Goal: Task Accomplishment & Management: Use online tool/utility

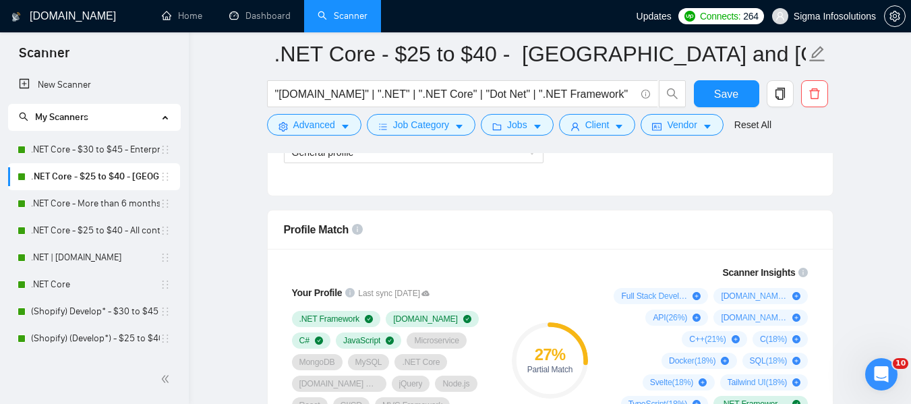
scroll to position [821, 0]
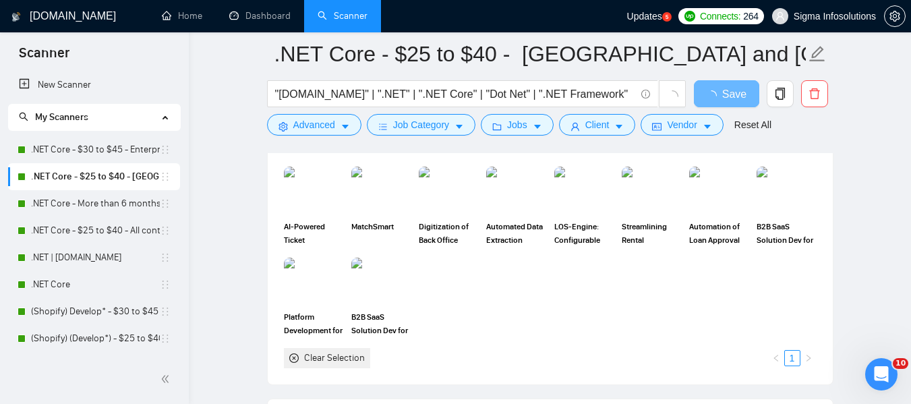
scroll to position [1241, 0]
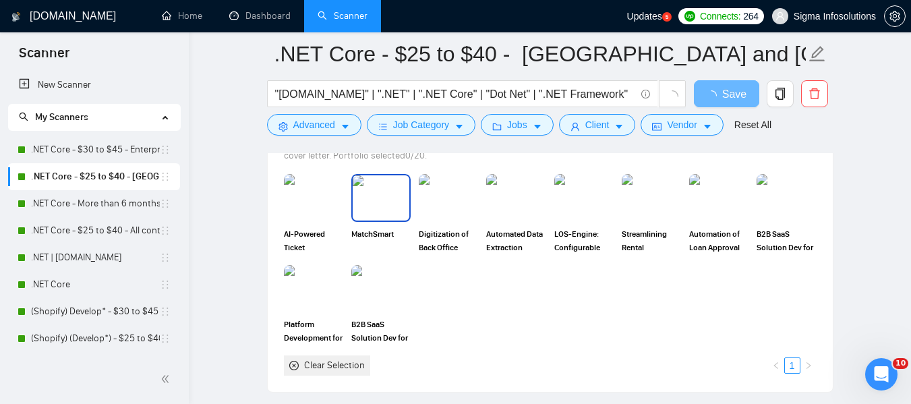
click at [386, 227] on span "MatchSmart" at bounding box center [380, 240] width 59 height 27
click at [376, 235] on span "MatchSmart" at bounding box center [380, 240] width 59 height 27
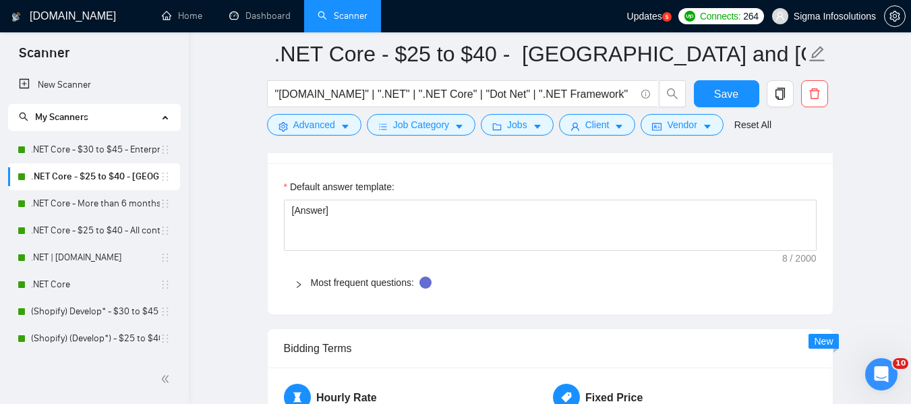
scroll to position [1960, 0]
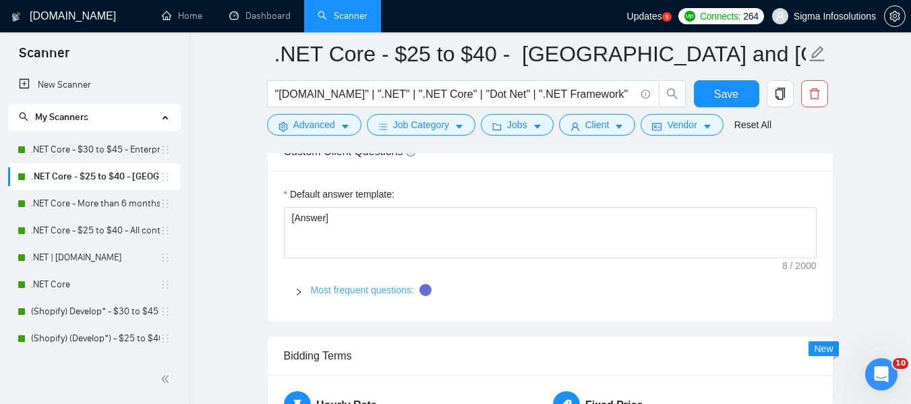
click at [370, 287] on link "Most frequent questions:" at bounding box center [362, 290] width 103 height 11
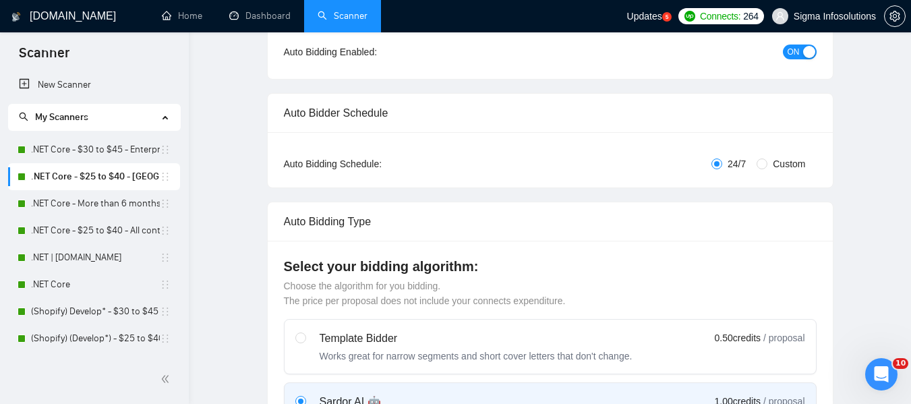
scroll to position [0, 0]
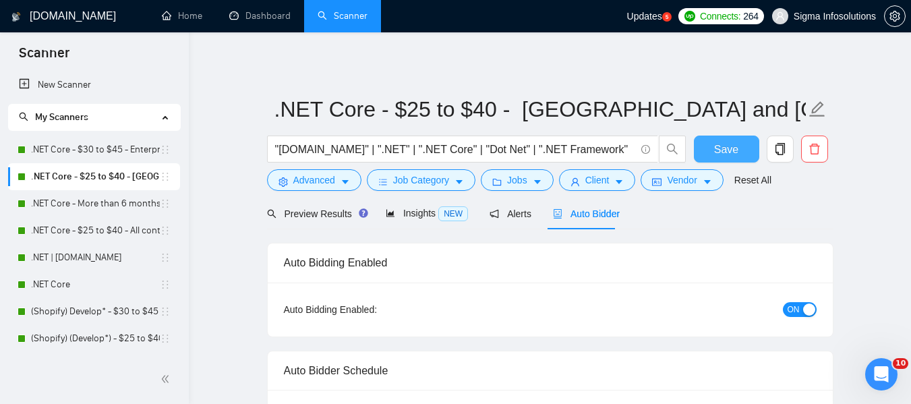
click at [729, 148] on span "Save" at bounding box center [726, 149] width 24 height 17
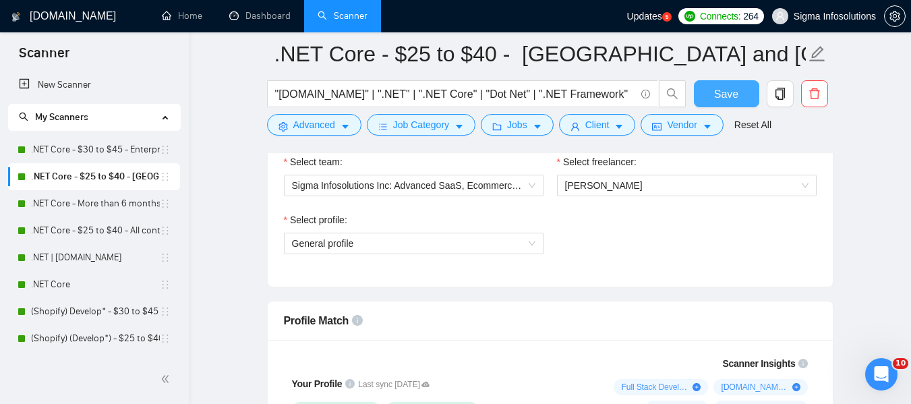
scroll to position [723, 0]
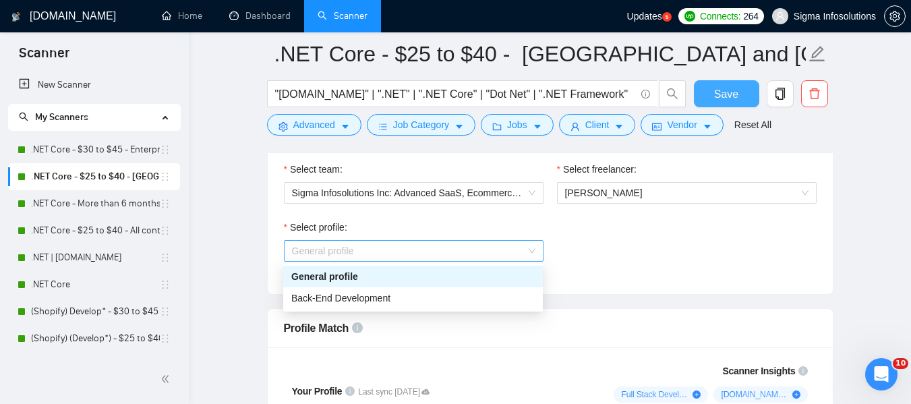
click at [491, 252] on span "General profile" at bounding box center [413, 251] width 243 height 20
click at [421, 299] on div "Back-End Development" at bounding box center [412, 298] width 243 height 15
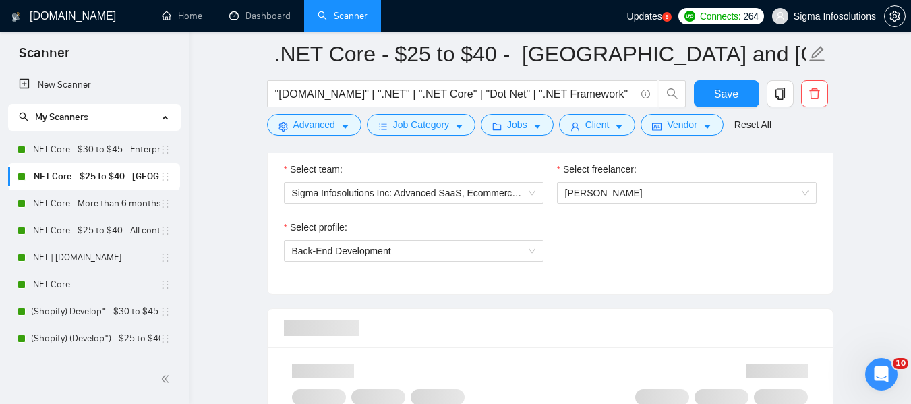
click at [605, 266] on div "Select profile: Back-End Development" at bounding box center [550, 249] width 546 height 58
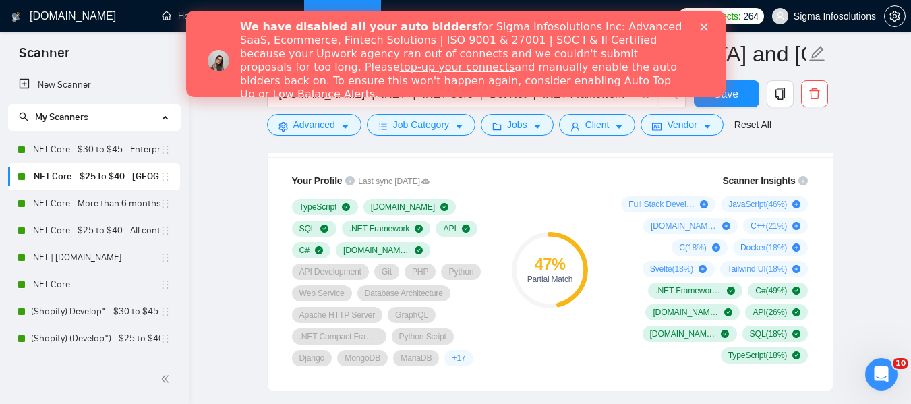
scroll to position [971, 0]
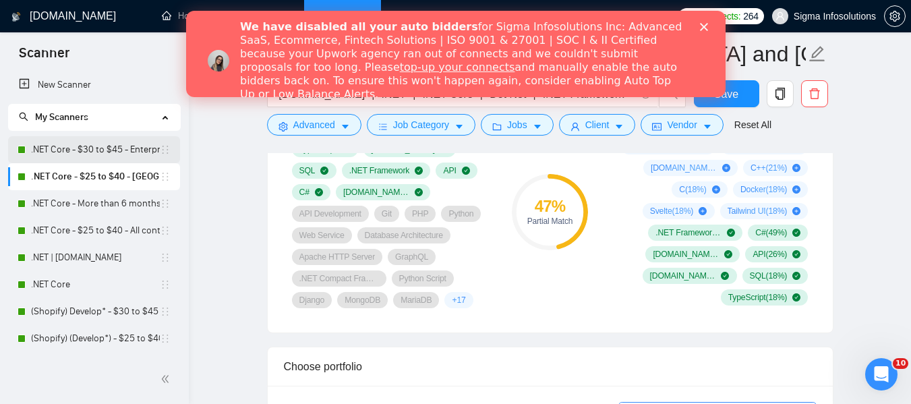
click at [88, 156] on link ".NET Core - $30 to $45 - Enterprise client - ROW" at bounding box center [95, 149] width 129 height 27
click at [742, 95] on button "Save" at bounding box center [726, 93] width 65 height 27
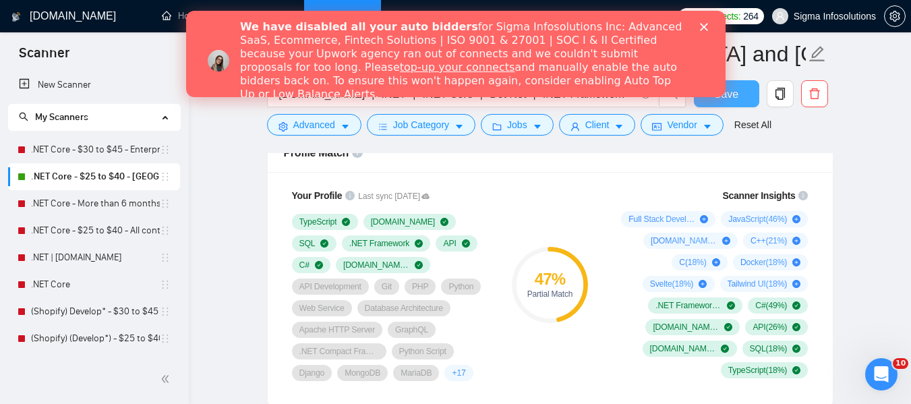
scroll to position [891, 0]
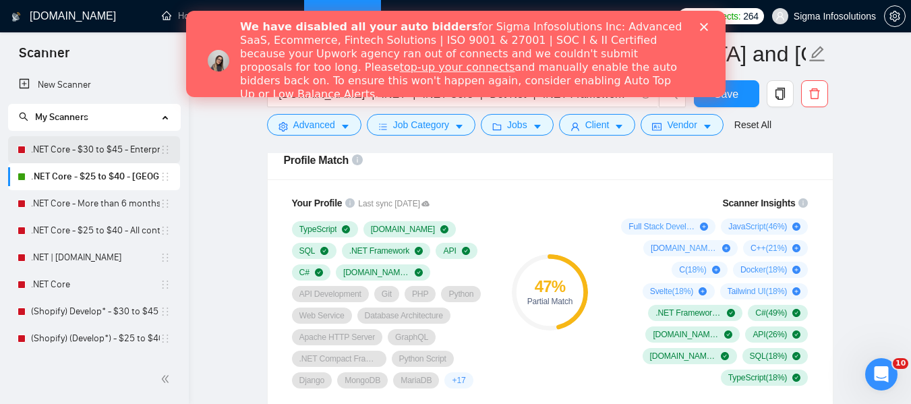
click at [98, 156] on link ".NET Core - $30 to $45 - Enterprise client - ROW" at bounding box center [95, 149] width 129 height 27
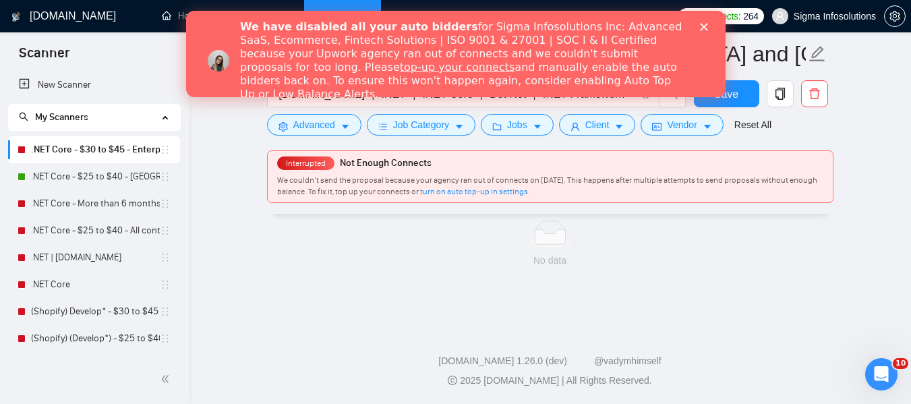
scroll to position [889, 0]
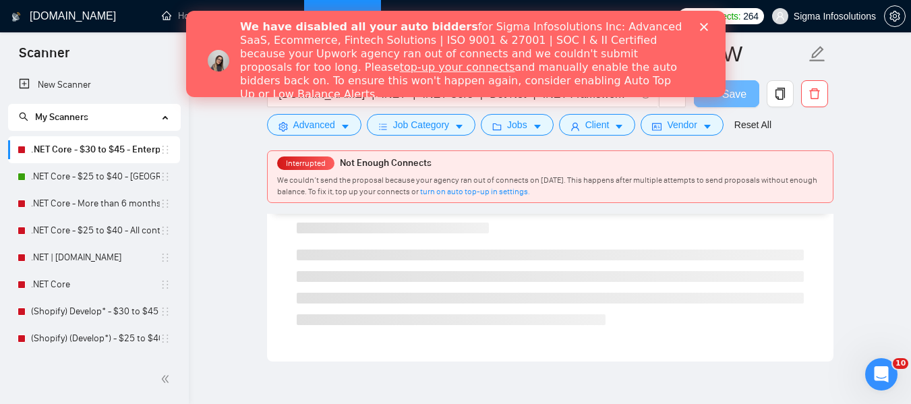
click at [699, 26] on icon "Close" at bounding box center [703, 27] width 8 height 8
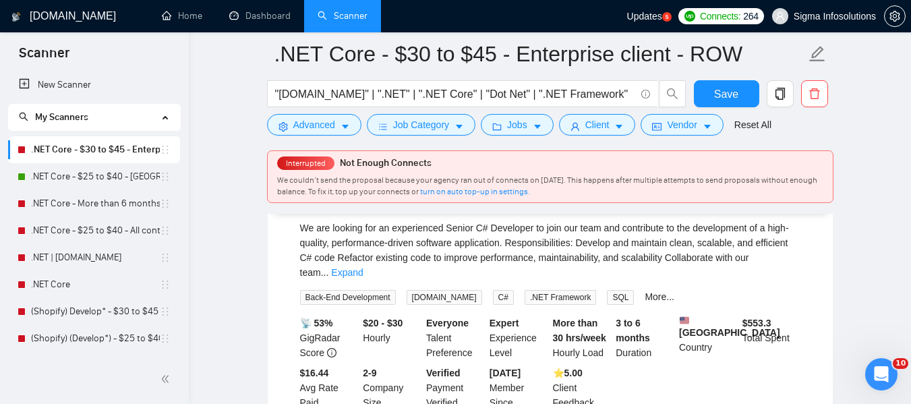
scroll to position [0, 0]
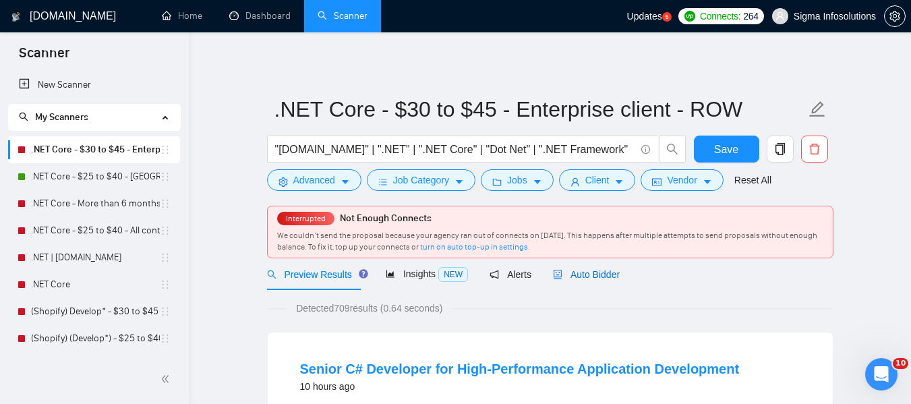
click at [576, 274] on span "Auto Bidder" at bounding box center [586, 274] width 67 height 11
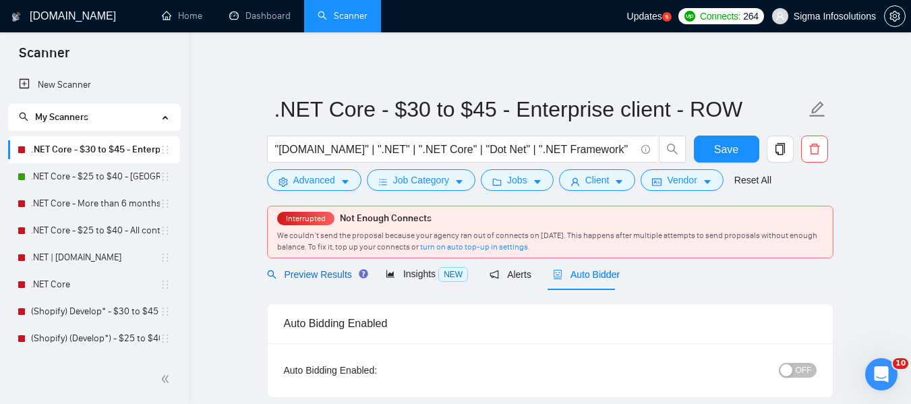
click at [329, 277] on span "Preview Results" at bounding box center [315, 274] width 97 height 11
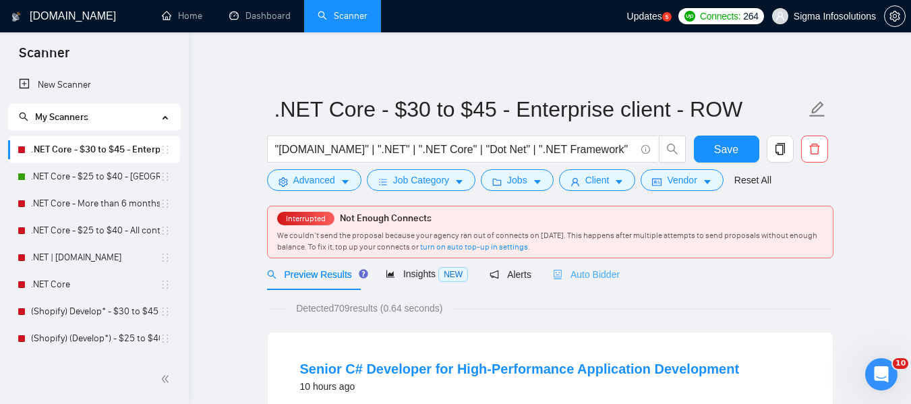
click at [581, 282] on div "Auto Bidder" at bounding box center [586, 274] width 67 height 32
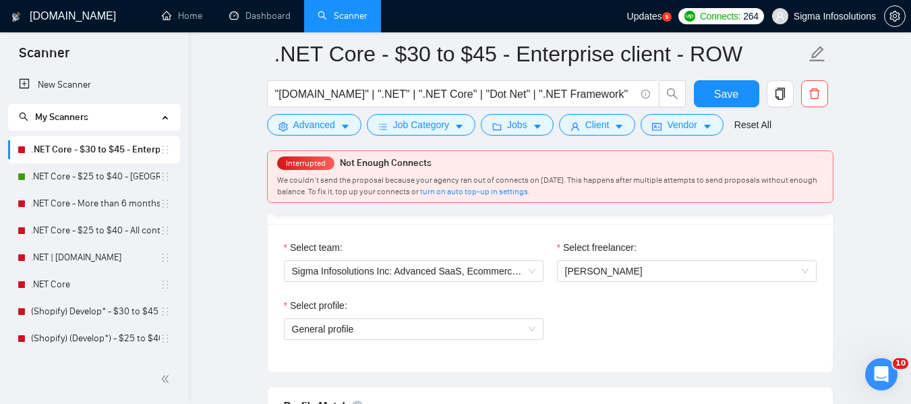
scroll to position [713, 0]
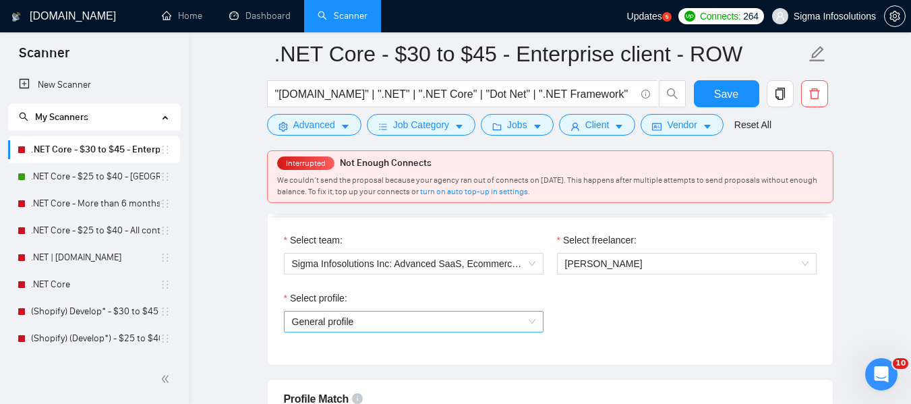
click at [460, 320] on span "General profile" at bounding box center [413, 321] width 243 height 20
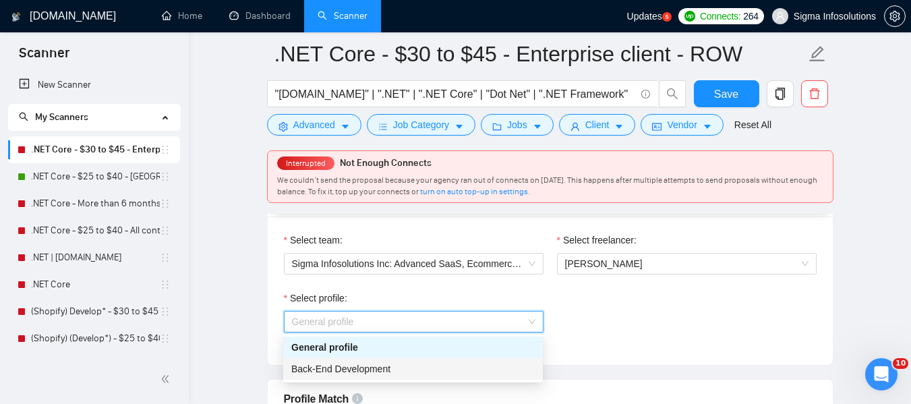
click at [398, 372] on div "Back-End Development" at bounding box center [412, 368] width 243 height 15
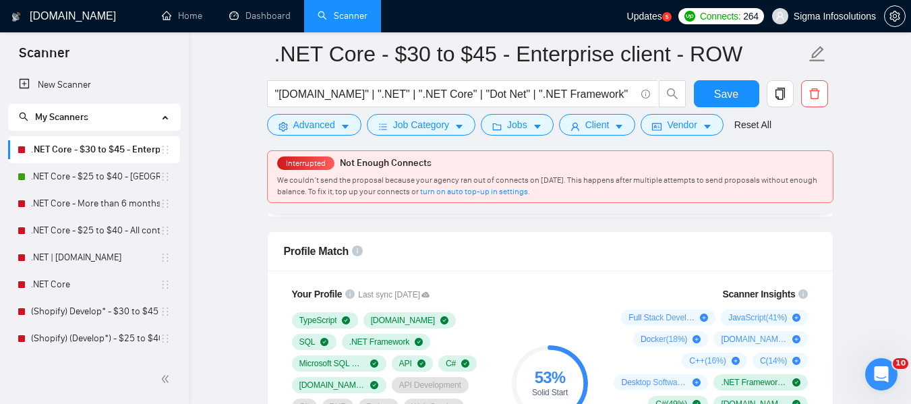
scroll to position [853, 0]
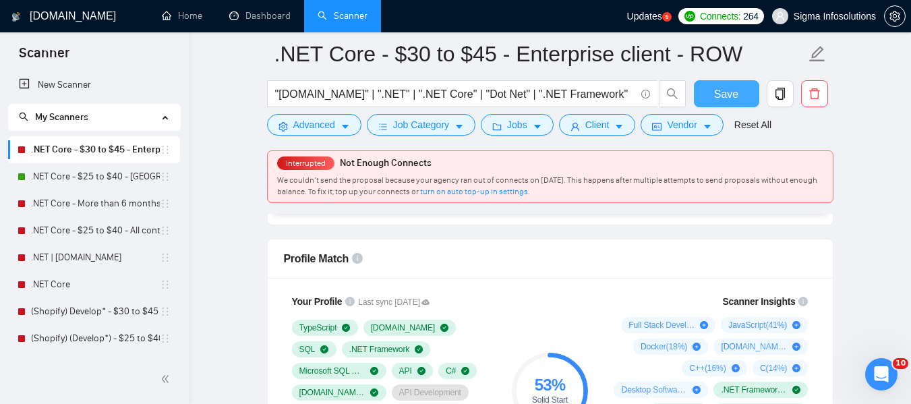
click at [732, 89] on span "Save" at bounding box center [726, 94] width 24 height 17
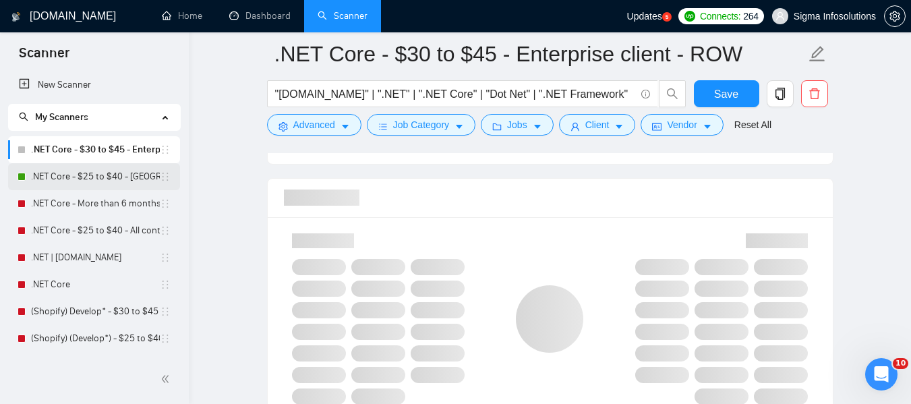
click at [71, 175] on link ".NET Core - $25 to $40 - [GEOGRAPHIC_DATA] and [GEOGRAPHIC_DATA]" at bounding box center [95, 176] width 129 height 27
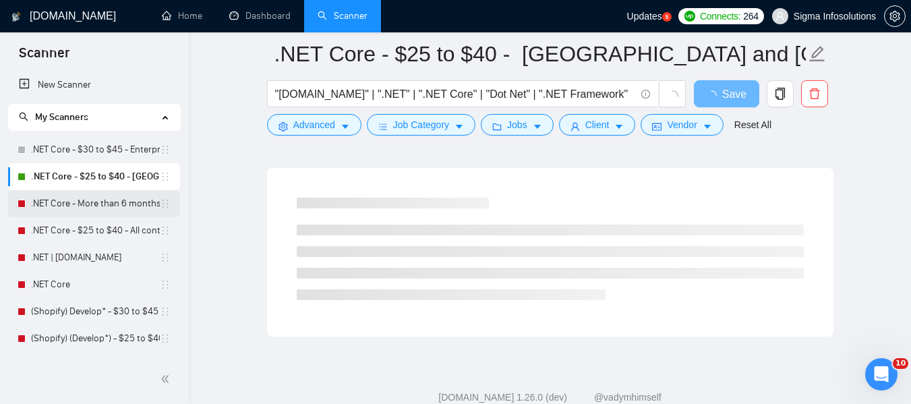
click at [69, 202] on link ".NET Core - More than 6 months of work" at bounding box center [95, 203] width 129 height 27
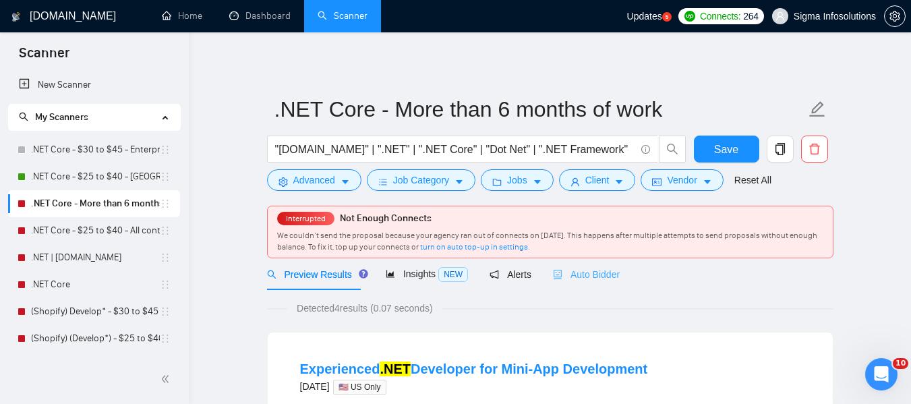
click at [591, 266] on div "Auto Bidder" at bounding box center [586, 274] width 67 height 32
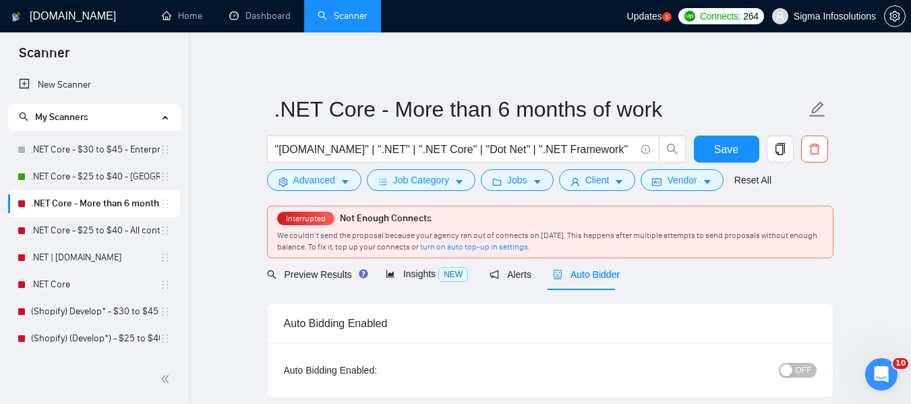
radio input "false"
radio input "true"
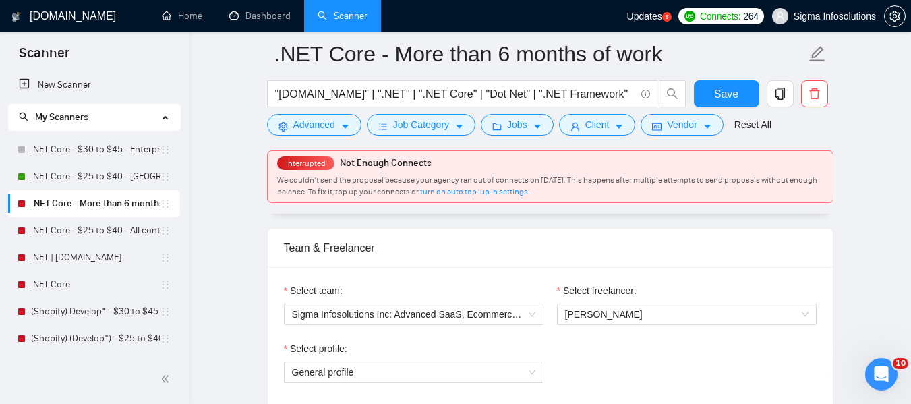
scroll to position [825, 0]
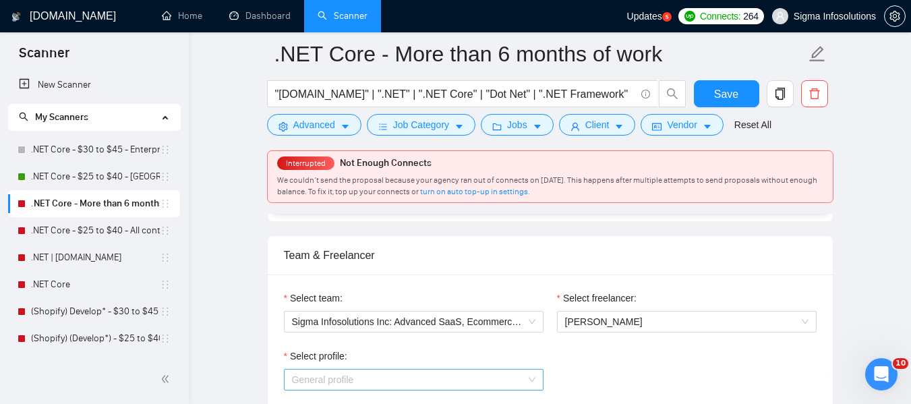
click at [496, 372] on span "General profile" at bounding box center [413, 379] width 243 height 20
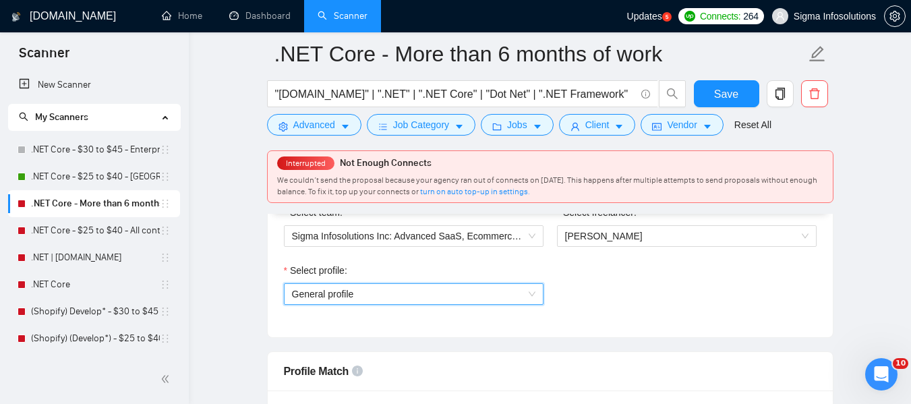
scroll to position [919, 0]
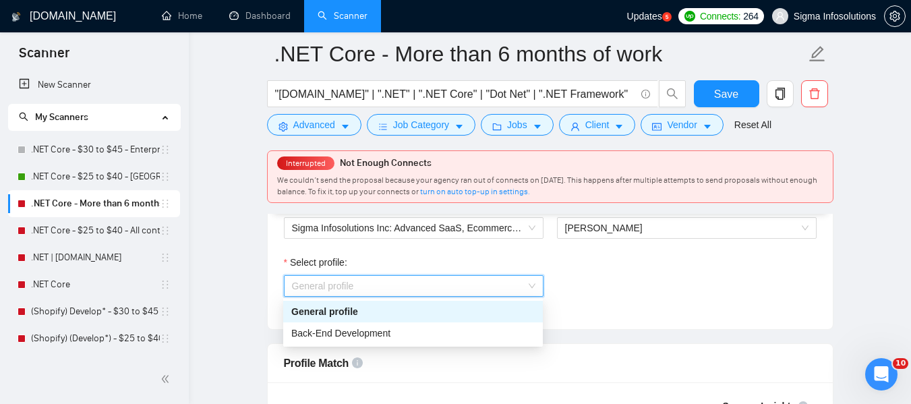
click at [397, 285] on span "General profile" at bounding box center [413, 286] width 243 height 20
click at [354, 332] on span "Back-End Development" at bounding box center [340, 333] width 99 height 11
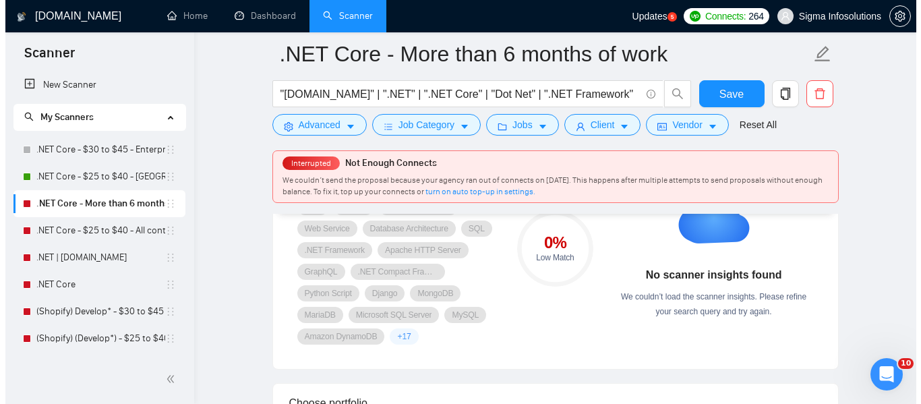
scroll to position [1158, 0]
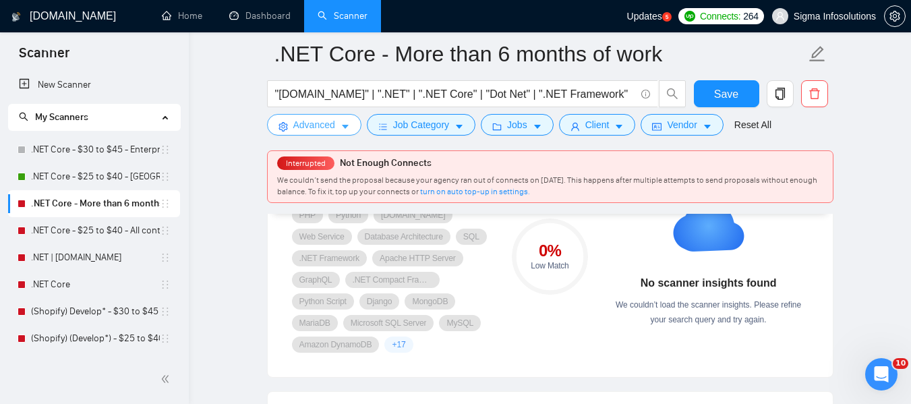
click at [323, 127] on span "Advanced" at bounding box center [314, 124] width 42 height 15
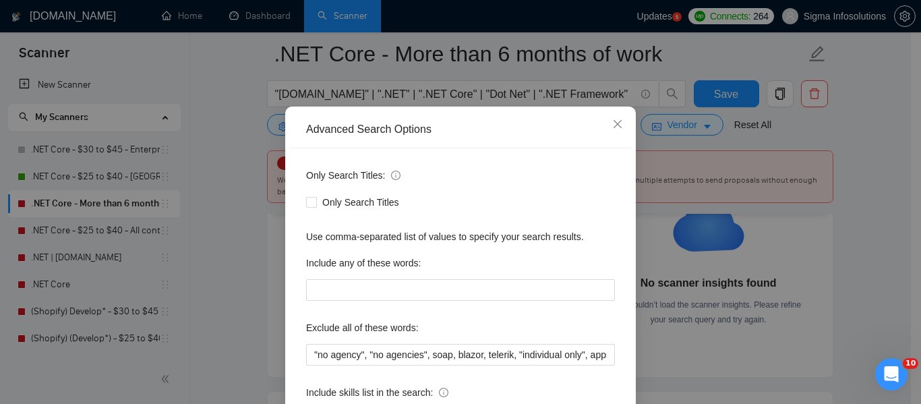
scroll to position [37, 0]
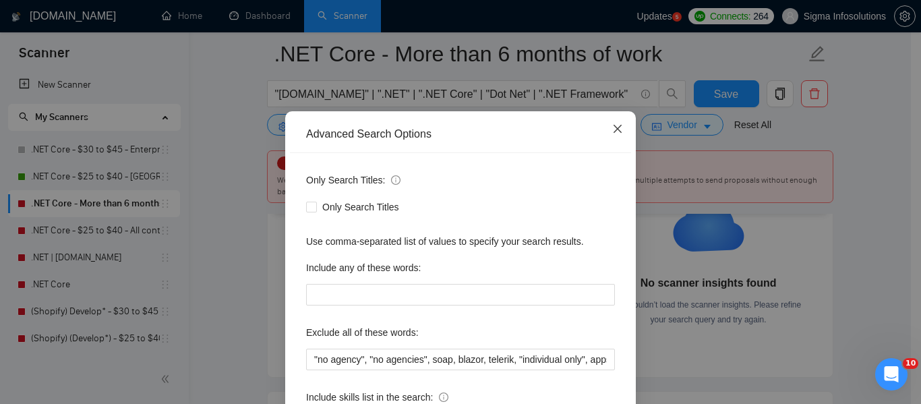
click at [612, 128] on icon "close" at bounding box center [617, 128] width 11 height 11
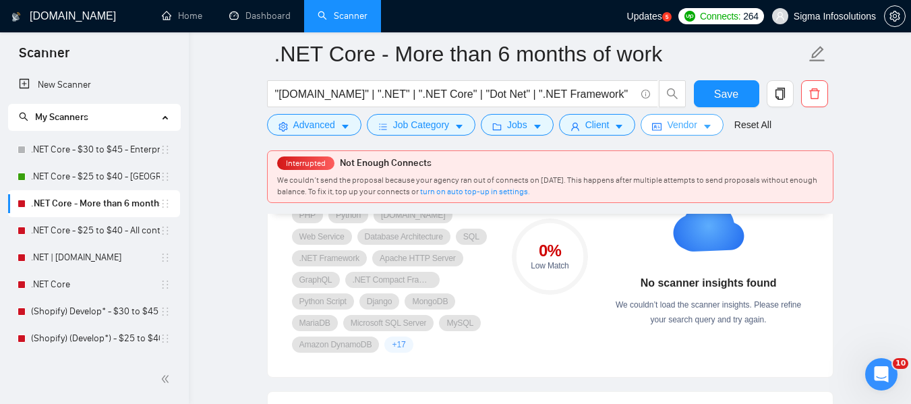
click at [715, 120] on button "Vendor" at bounding box center [681, 125] width 82 height 22
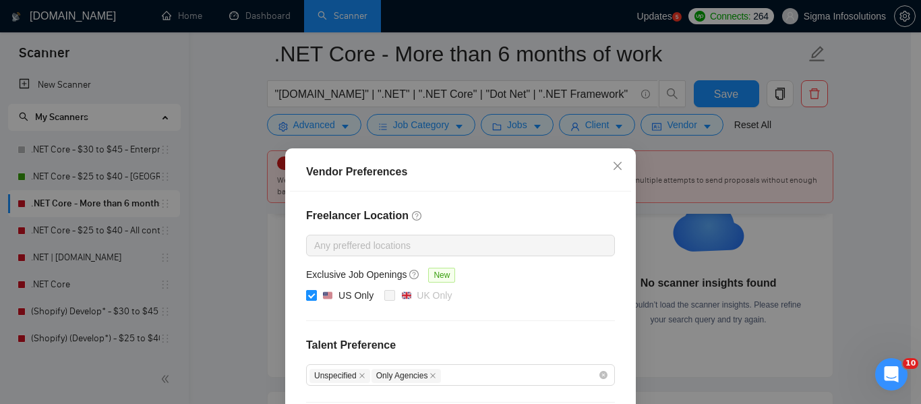
click at [306, 299] on span at bounding box center [311, 295] width 11 height 11
click at [306, 299] on input "US Only" at bounding box center [310, 294] width 9 height 9
checkbox input "false"
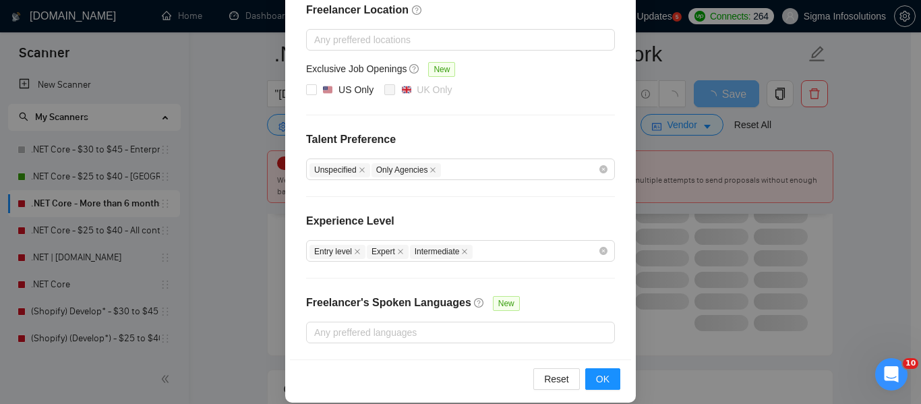
scroll to position [220, 0]
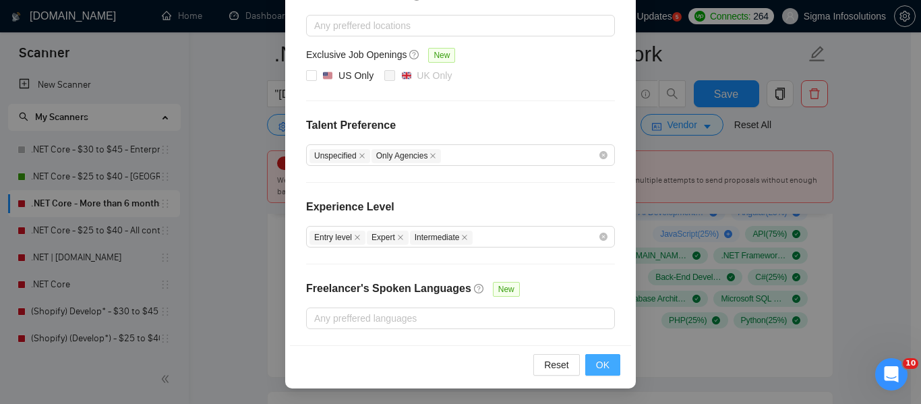
click at [600, 370] on span "OK" at bounding box center [602, 364] width 13 height 15
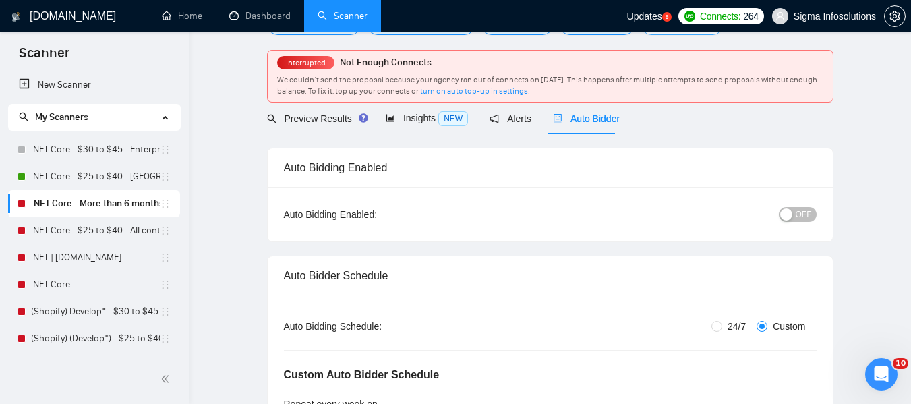
scroll to position [0, 0]
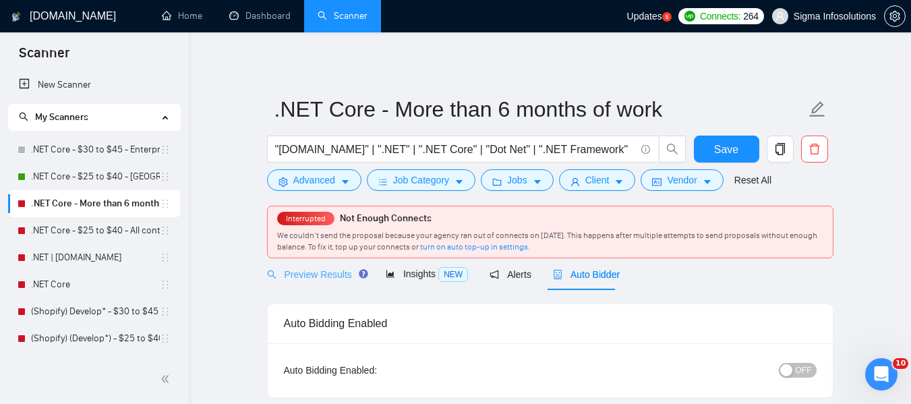
click at [300, 282] on div "Preview Results" at bounding box center [315, 274] width 97 height 32
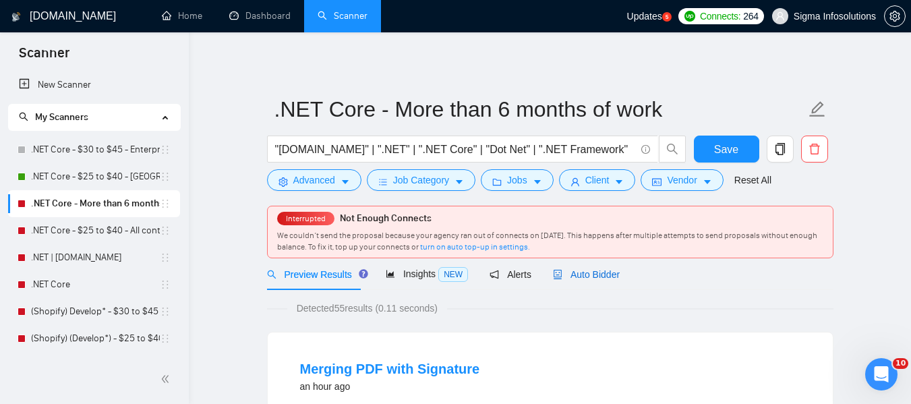
click at [595, 277] on span "Auto Bidder" at bounding box center [586, 274] width 67 height 11
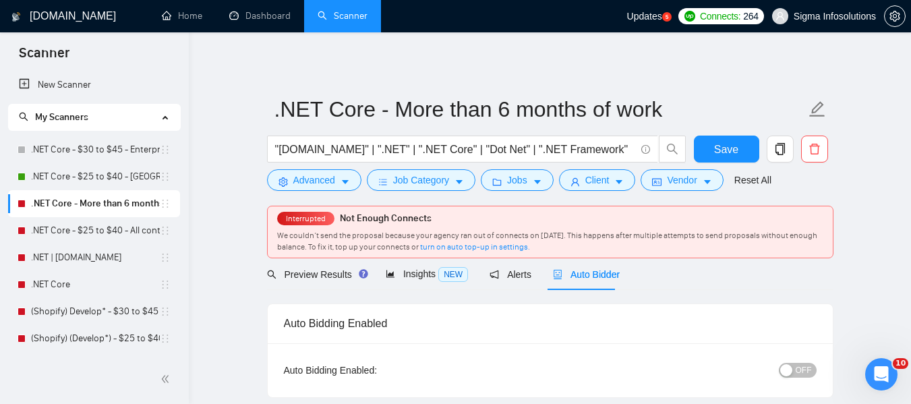
click at [786, 362] on div "OFF" at bounding box center [726, 370] width 177 height 16
click at [792, 371] on div "button" at bounding box center [786, 370] width 12 height 12
click at [734, 152] on span "Save" at bounding box center [726, 149] width 24 height 17
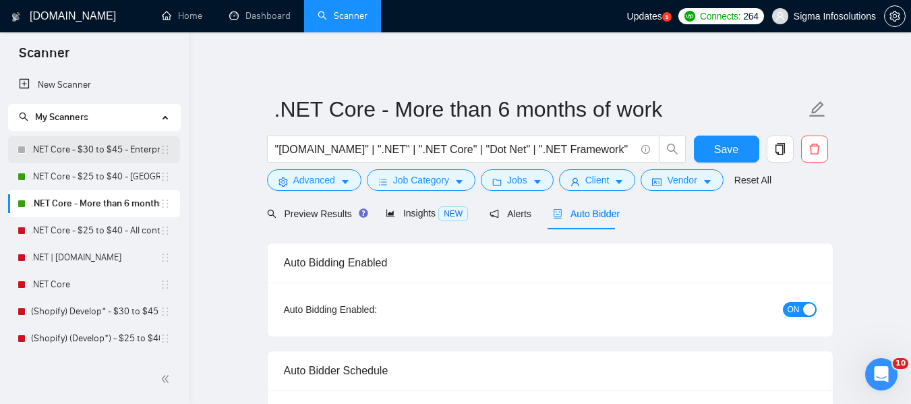
click at [71, 141] on link ".NET Core - $30 to $45 - Enterprise client - ROW" at bounding box center [95, 149] width 129 height 27
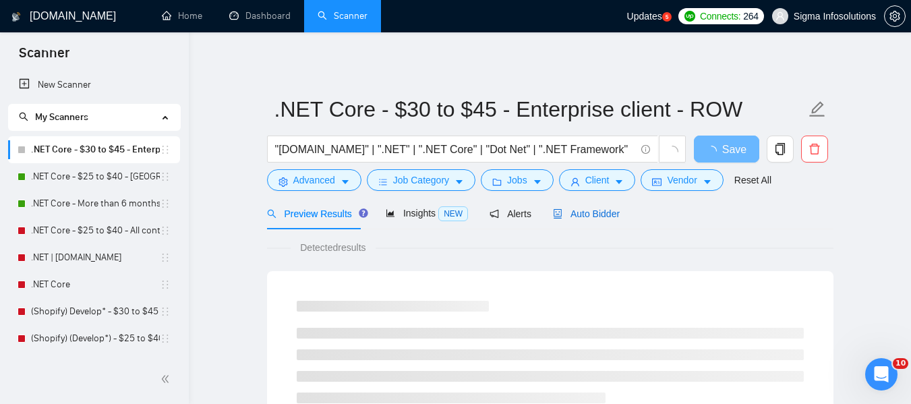
click at [590, 212] on span "Auto Bidder" at bounding box center [586, 213] width 67 height 11
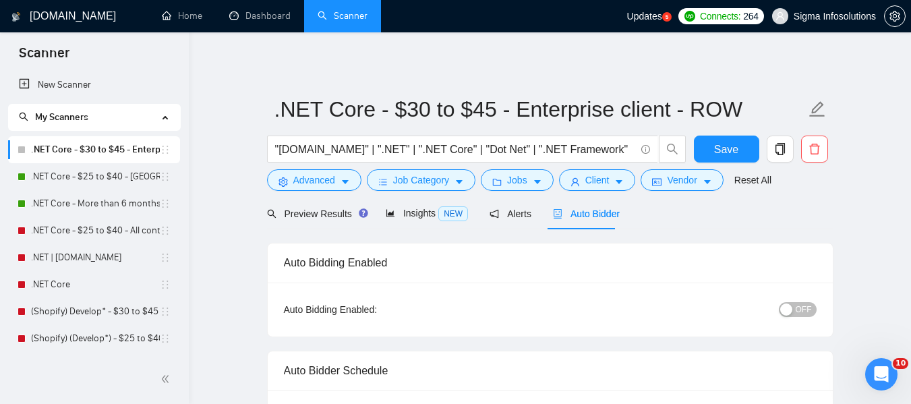
click at [804, 304] on span "OFF" at bounding box center [804, 309] width 16 height 15
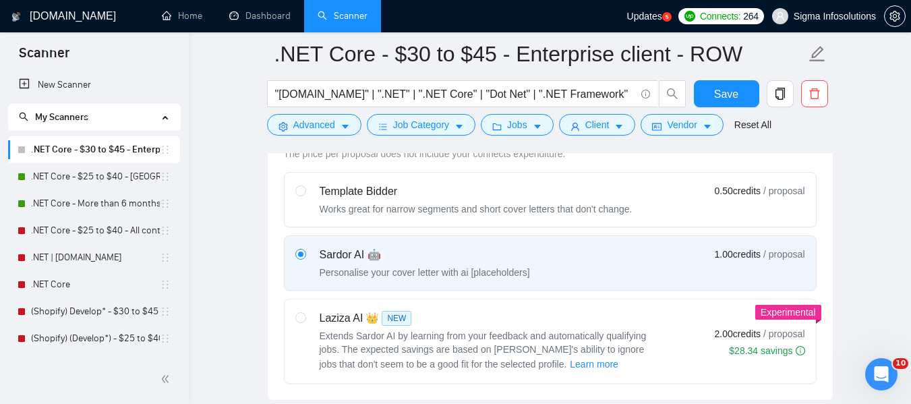
scroll to position [394, 0]
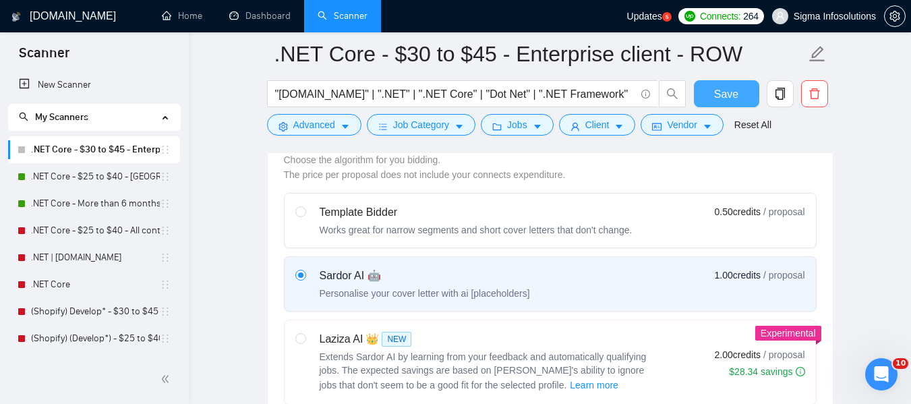
click at [728, 96] on span "Save" at bounding box center [726, 94] width 24 height 17
click at [78, 175] on link ".NET Core - $25 to $40 - [GEOGRAPHIC_DATA] and [GEOGRAPHIC_DATA]" at bounding box center [95, 176] width 129 height 27
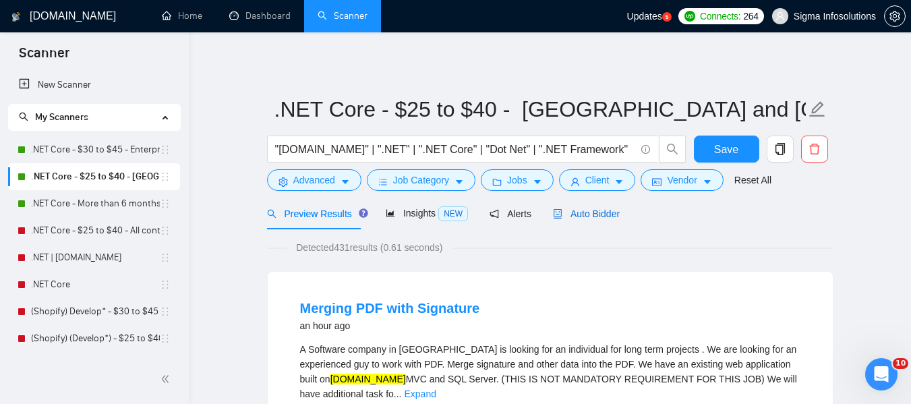
click at [593, 212] on span "Auto Bidder" at bounding box center [586, 213] width 67 height 11
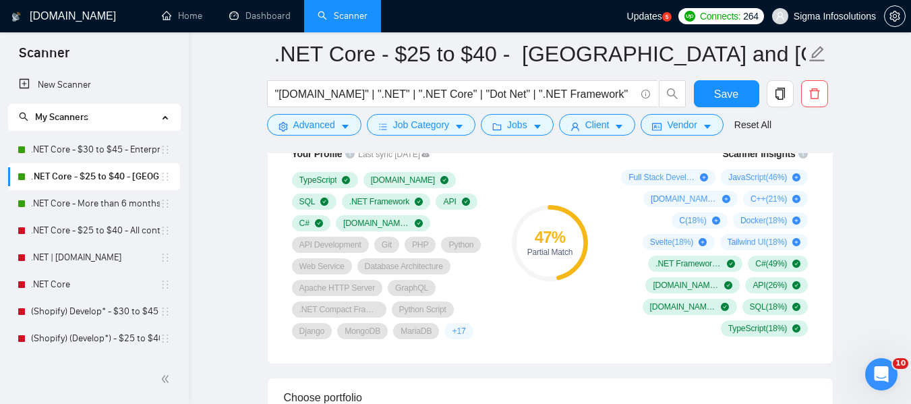
scroll to position [947, 0]
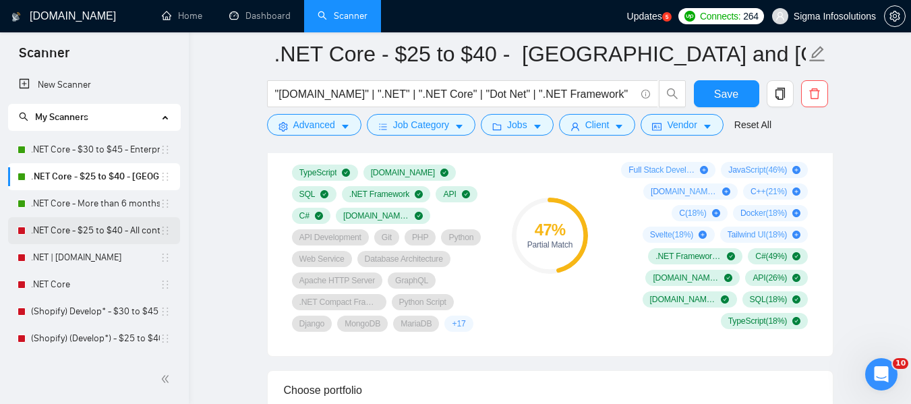
click at [80, 229] on link ".NET Core - $25 to $40 - All continents" at bounding box center [95, 230] width 129 height 27
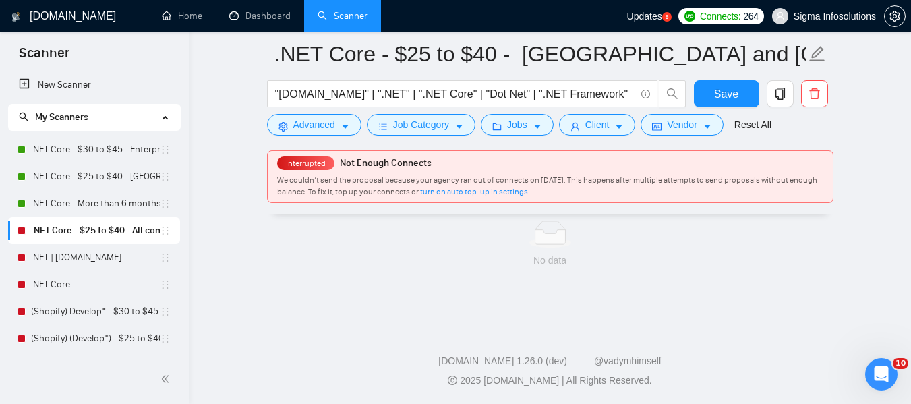
scroll to position [889, 0]
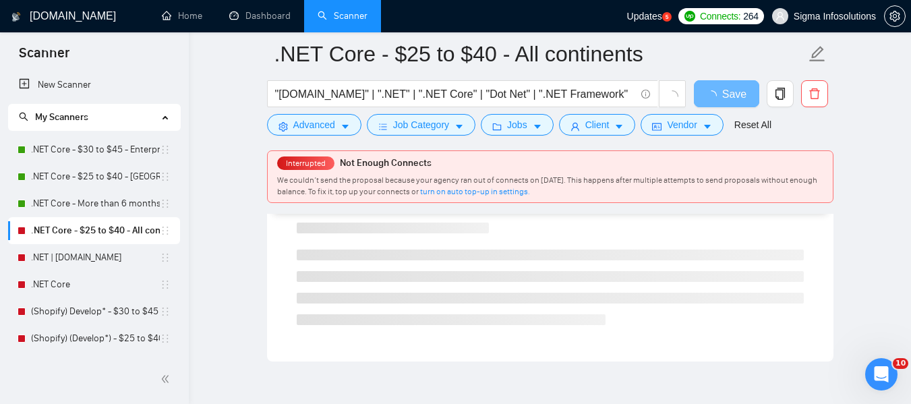
click at [80, 229] on link ".NET Core - $25 to $40 - All continents" at bounding box center [95, 230] width 129 height 27
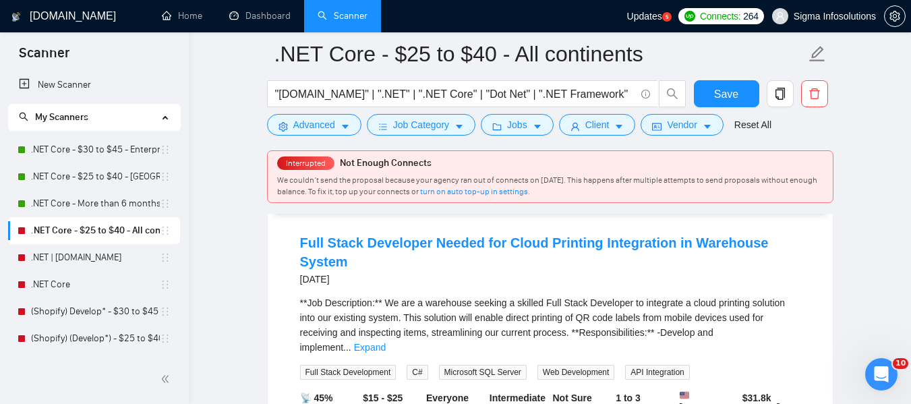
scroll to position [0, 0]
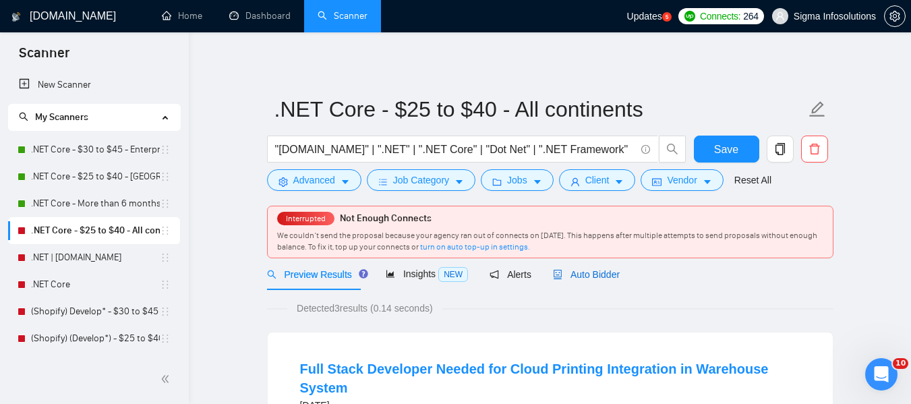
click at [590, 273] on span "Auto Bidder" at bounding box center [586, 274] width 67 height 11
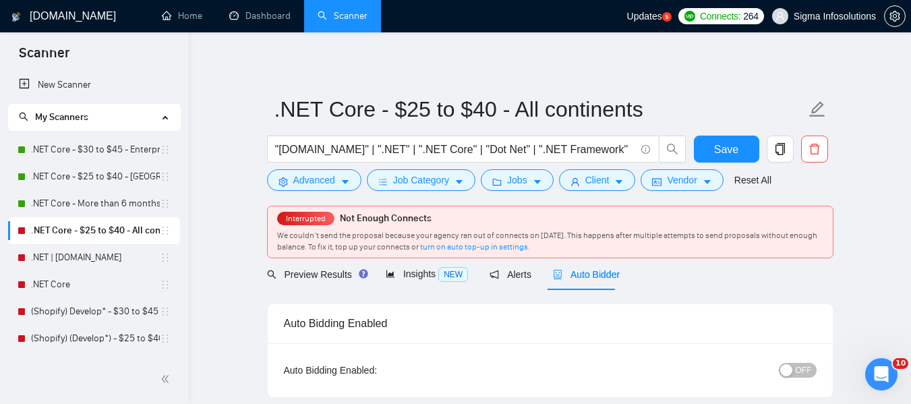
click at [794, 367] on button "OFF" at bounding box center [798, 370] width 38 height 15
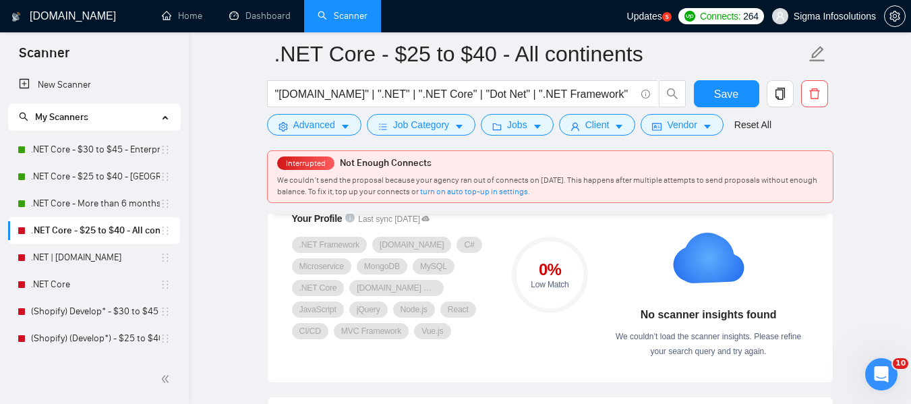
scroll to position [798, 0]
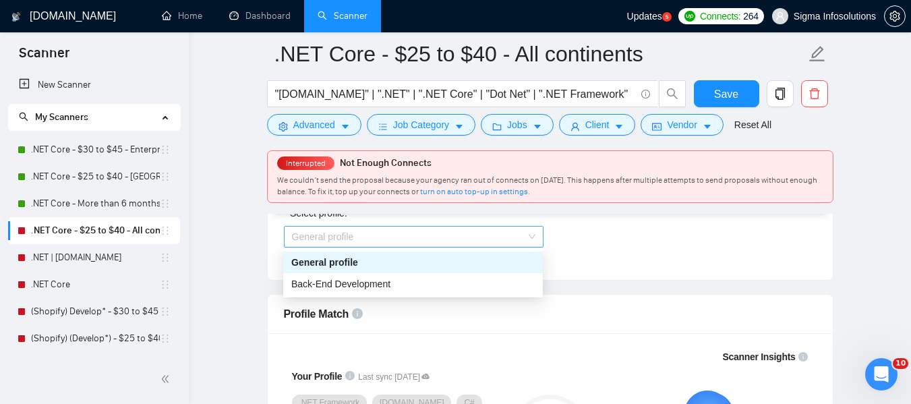
click at [423, 239] on span "General profile" at bounding box center [413, 237] width 243 height 20
click at [382, 292] on div "Back-End Development" at bounding box center [413, 284] width 260 height 22
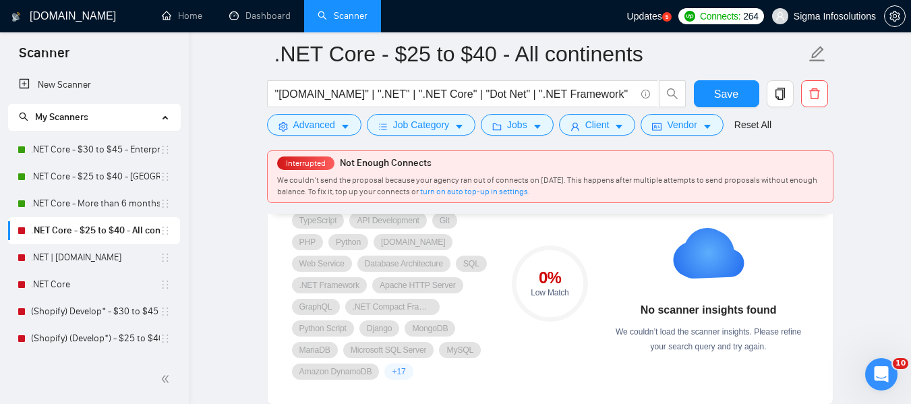
scroll to position [923, 0]
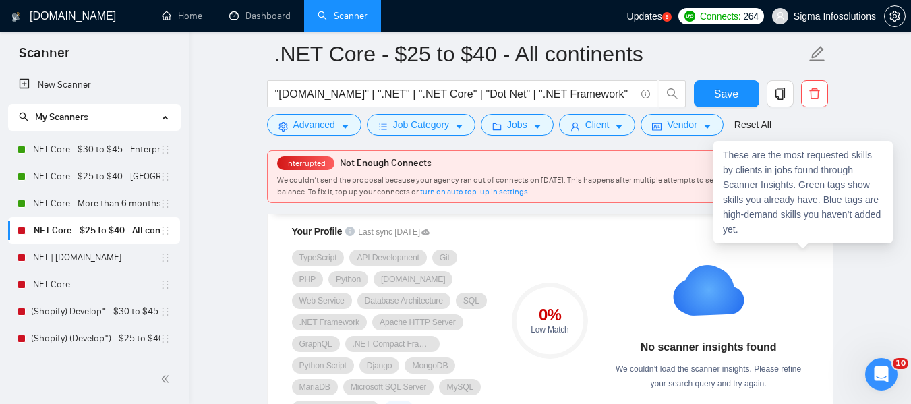
click at [805, 232] on icon "info-circle" at bounding box center [802, 231] width 9 height 9
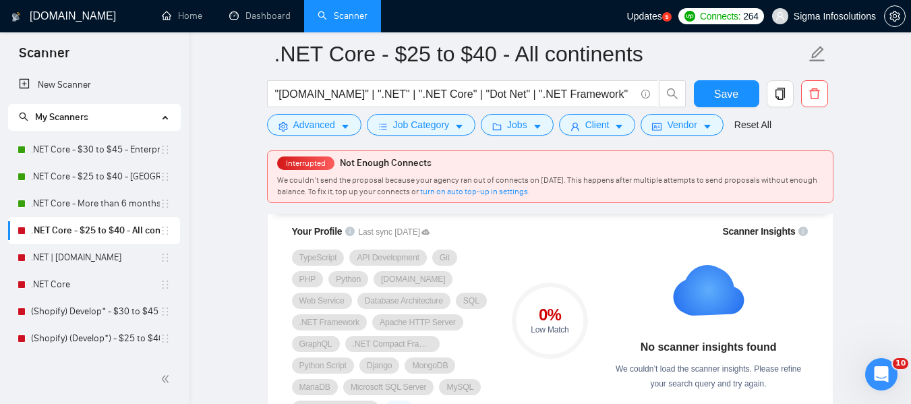
click at [794, 260] on div "No scanner insights found We couldn’t load the scanner insights. Please refine …" at bounding box center [709, 319] width 200 height 144
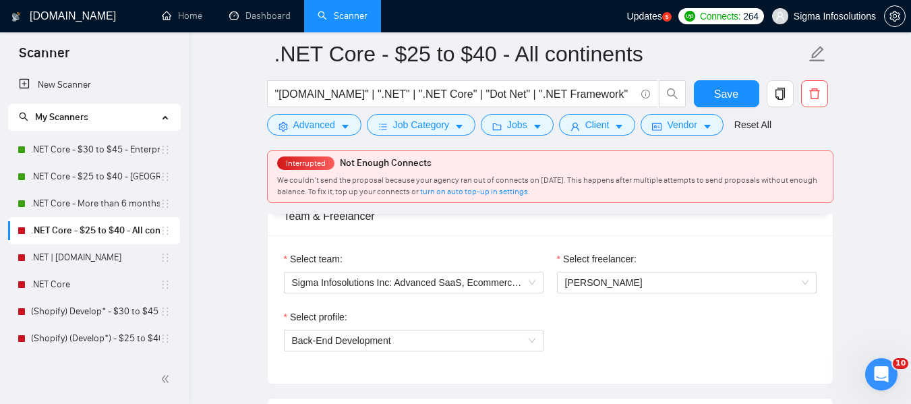
scroll to position [664, 0]
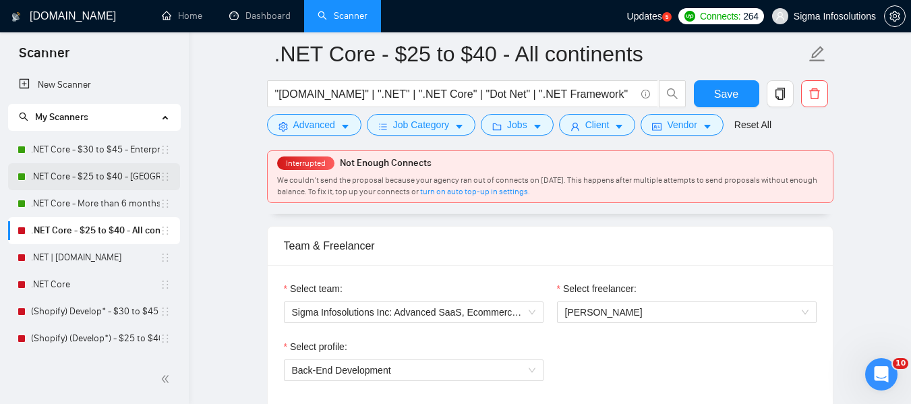
click at [87, 175] on link ".NET Core - $25 to $40 - [GEOGRAPHIC_DATA] and [GEOGRAPHIC_DATA]" at bounding box center [95, 176] width 129 height 27
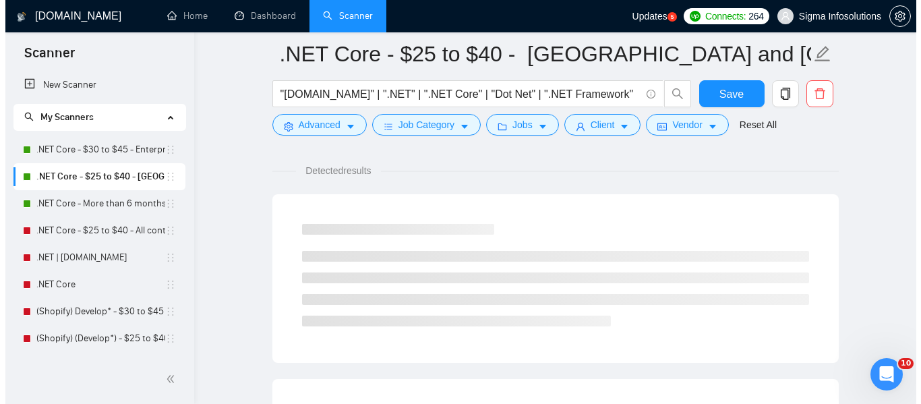
scroll to position [664, 0]
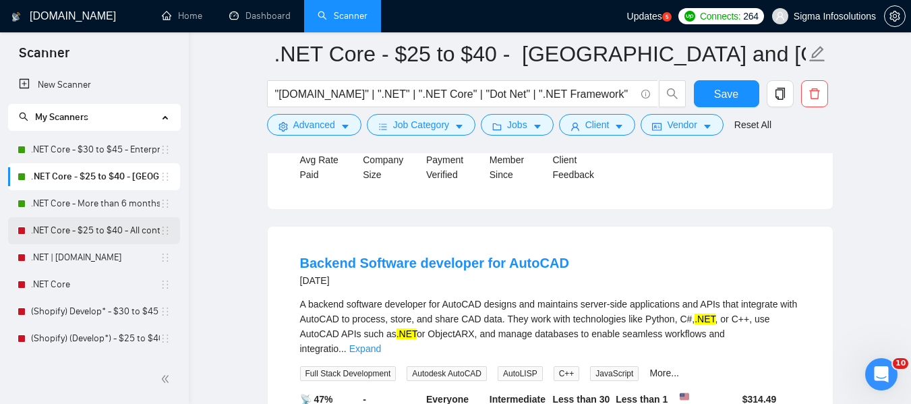
click at [69, 233] on link ".NET Core - $25 to $40 - All continents" at bounding box center [95, 230] width 129 height 27
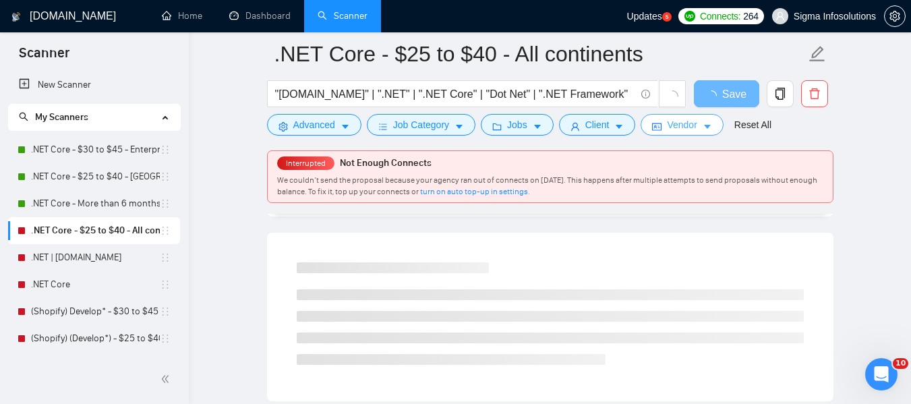
click at [680, 123] on span "Vendor" at bounding box center [682, 124] width 30 height 15
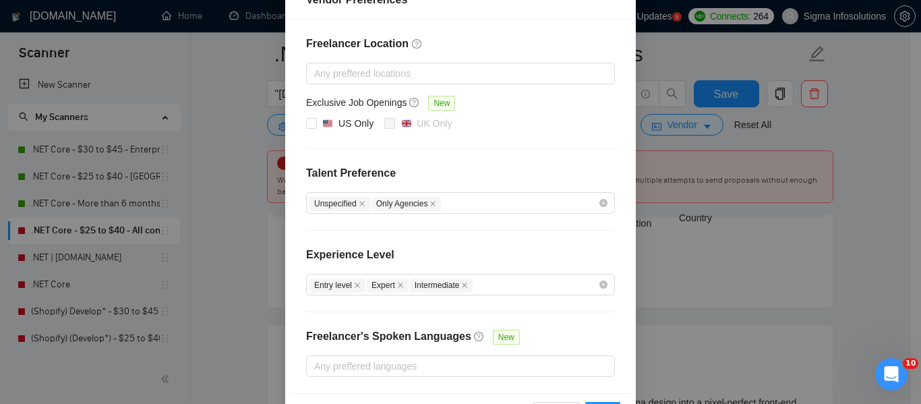
scroll to position [182, 0]
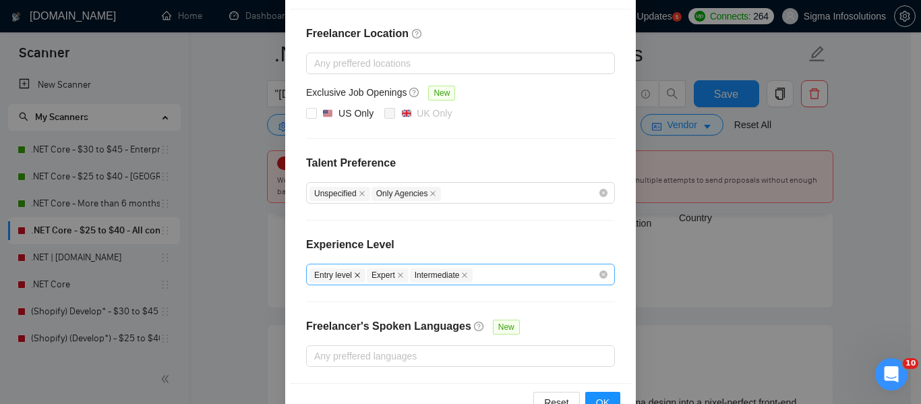
click at [354, 272] on icon "close" at bounding box center [357, 275] width 7 height 7
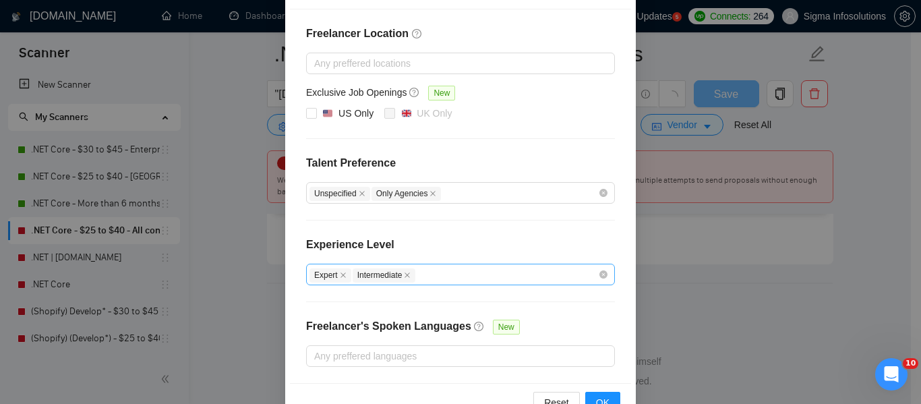
scroll to position [220, 0]
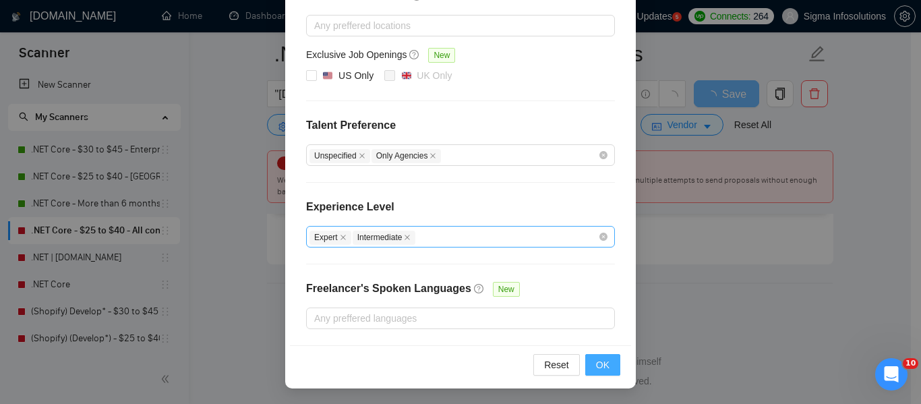
click at [597, 365] on span "OK" at bounding box center [602, 364] width 13 height 15
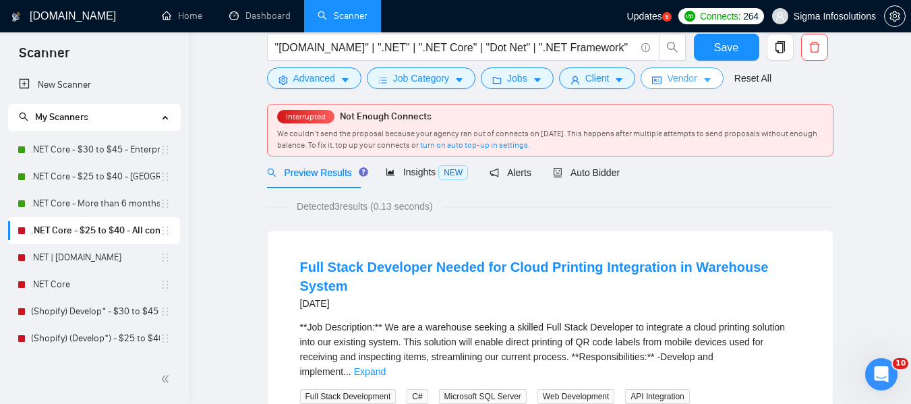
scroll to position [31, 0]
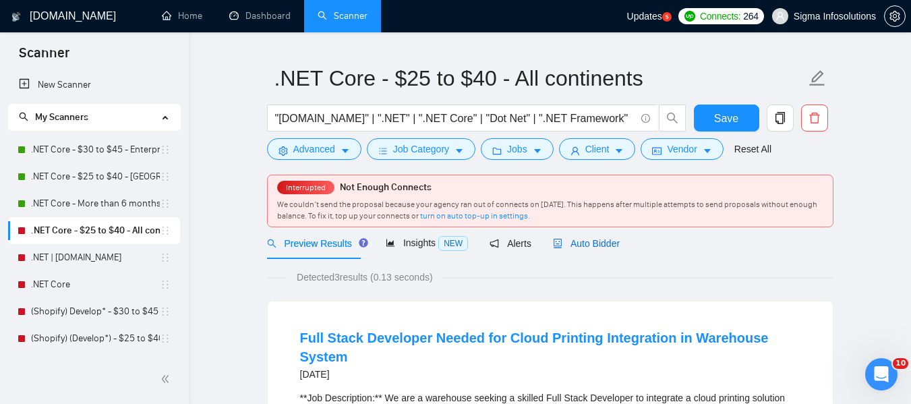
click at [584, 247] on span "Auto Bidder" at bounding box center [586, 243] width 67 height 11
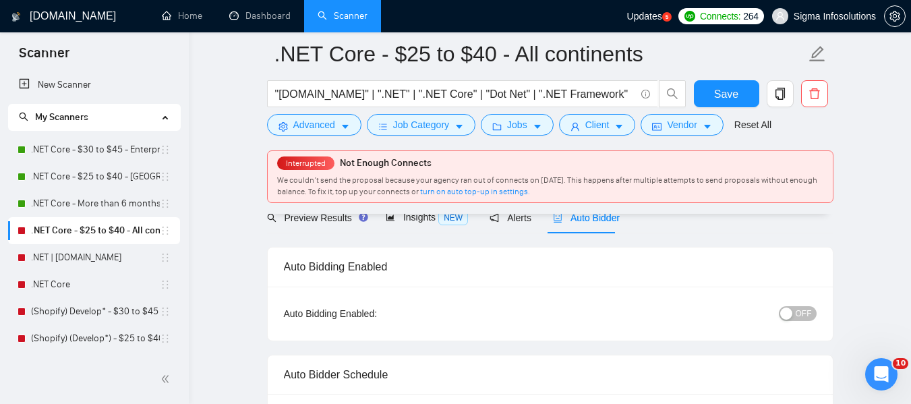
scroll to position [113, 0]
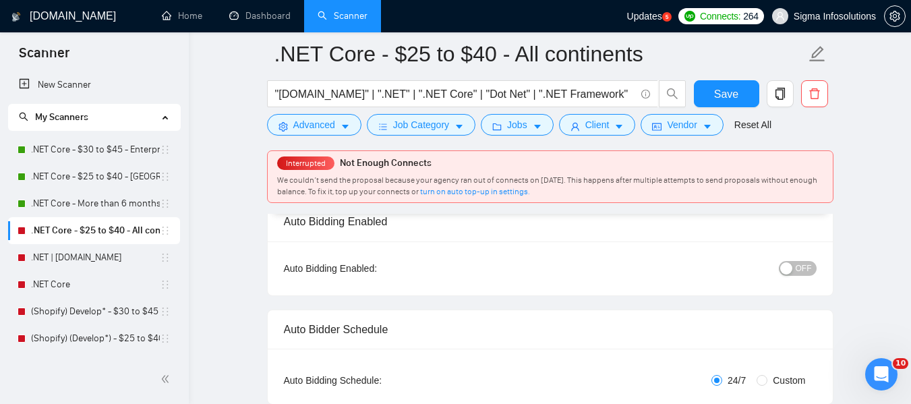
click at [808, 271] on span "OFF" at bounding box center [804, 268] width 16 height 15
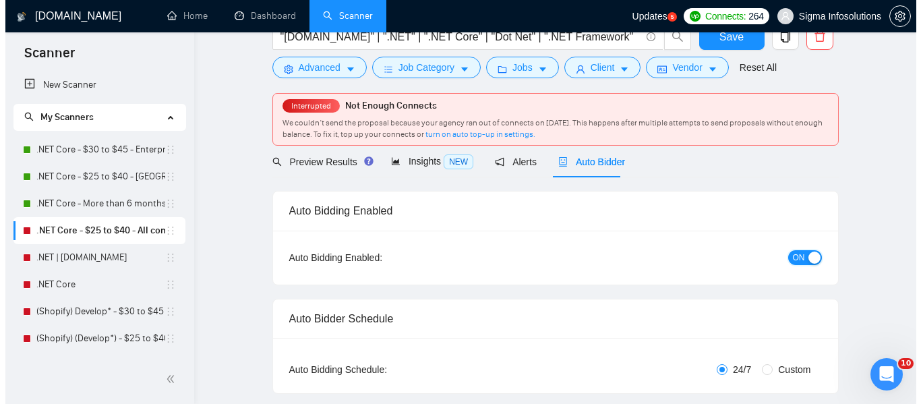
scroll to position [0, 0]
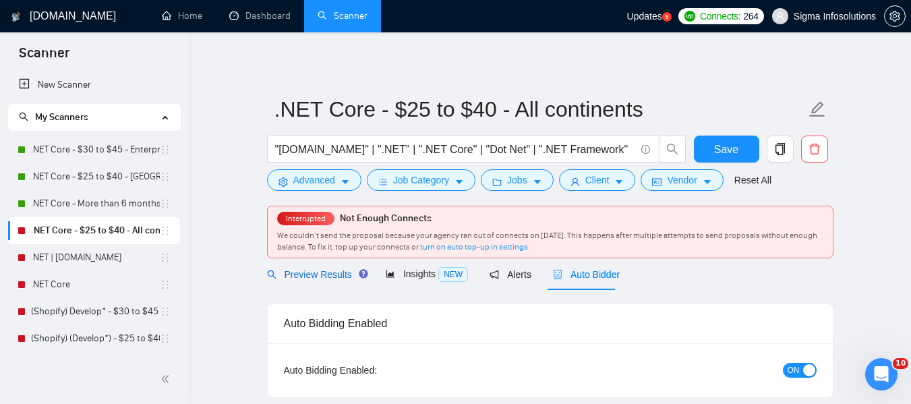
click at [332, 270] on span "Preview Results" at bounding box center [315, 274] width 97 height 11
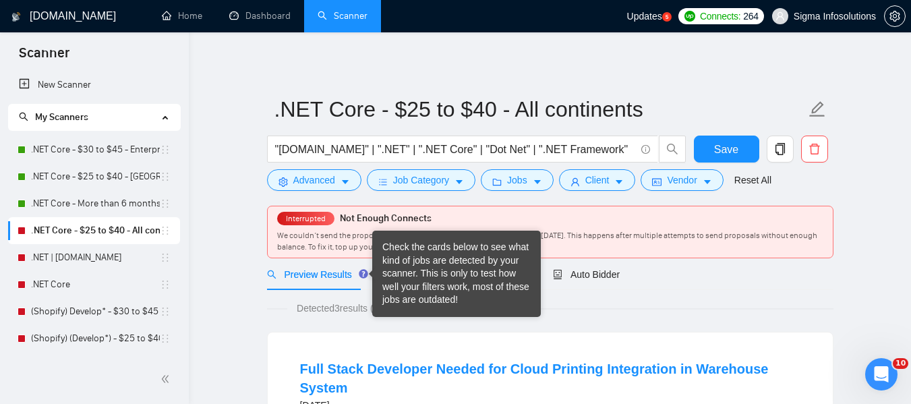
click at [408, 272] on div "Check the cards below to see what kind of jobs are detected by your scanner. Th…" at bounding box center [456, 274] width 148 height 66
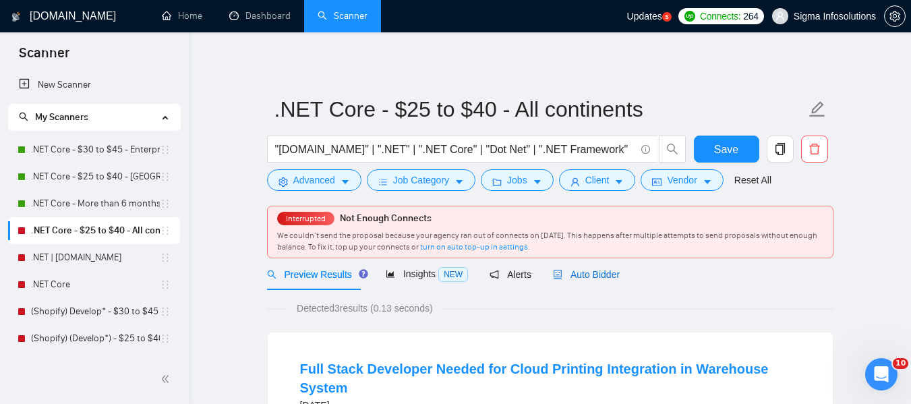
click at [585, 278] on span "Auto Bidder" at bounding box center [586, 274] width 67 height 11
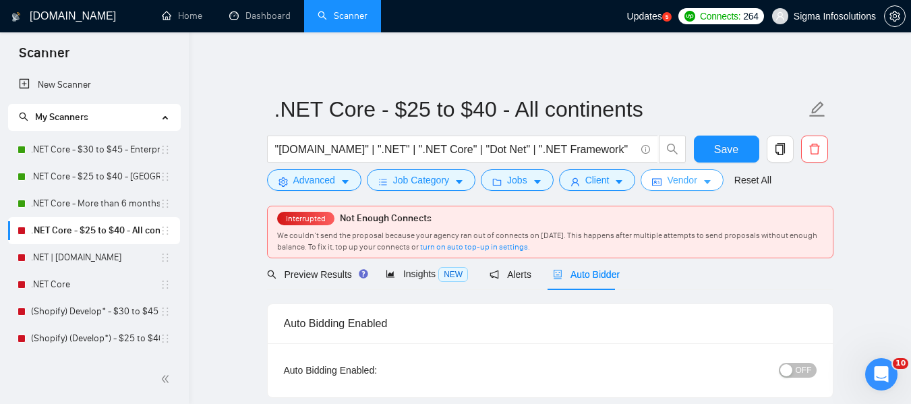
click at [690, 181] on span "Vendor" at bounding box center [682, 180] width 30 height 15
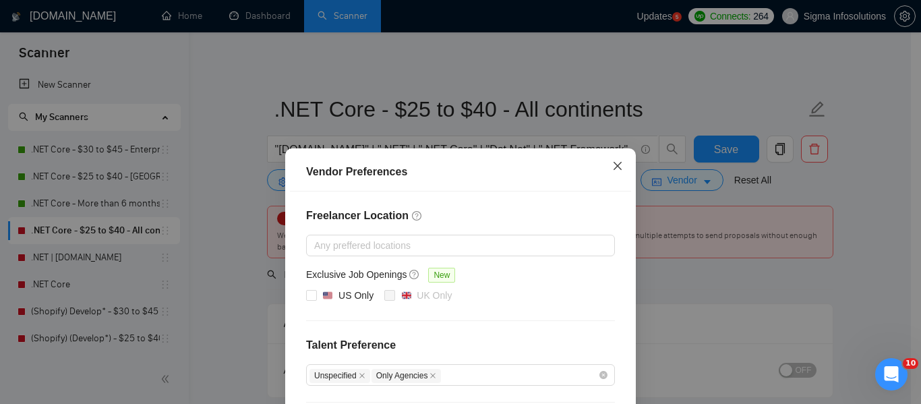
click at [615, 170] on icon "close" at bounding box center [617, 165] width 11 height 11
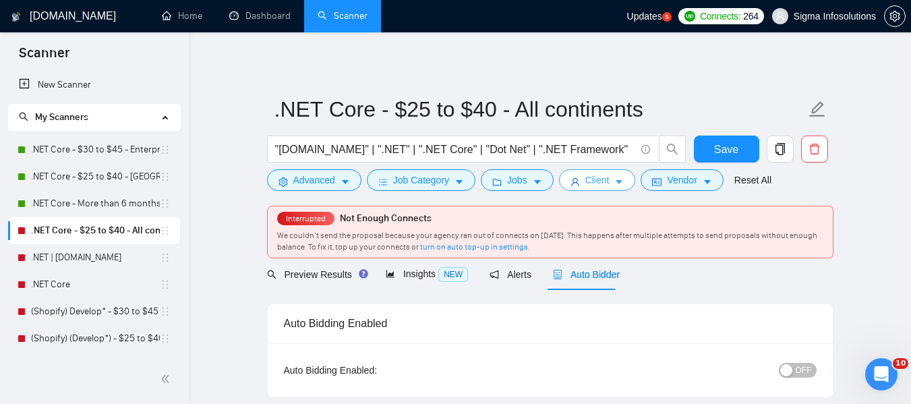
click at [593, 186] on span "Client" at bounding box center [597, 180] width 24 height 15
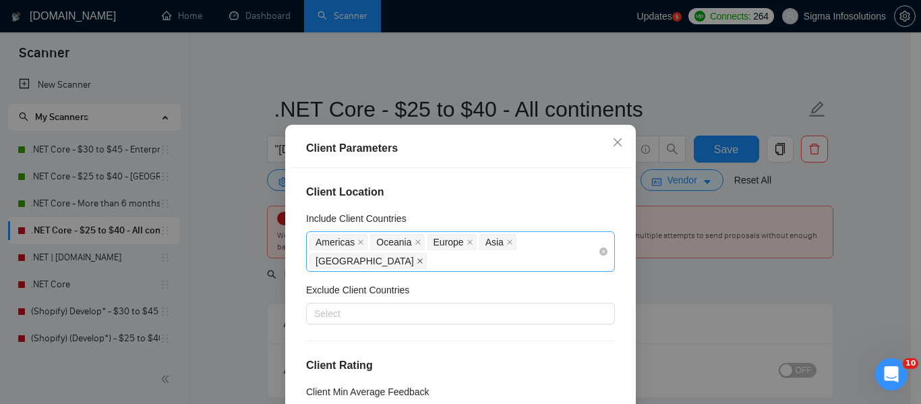
click at [423, 258] on icon "close" at bounding box center [420, 261] width 7 height 7
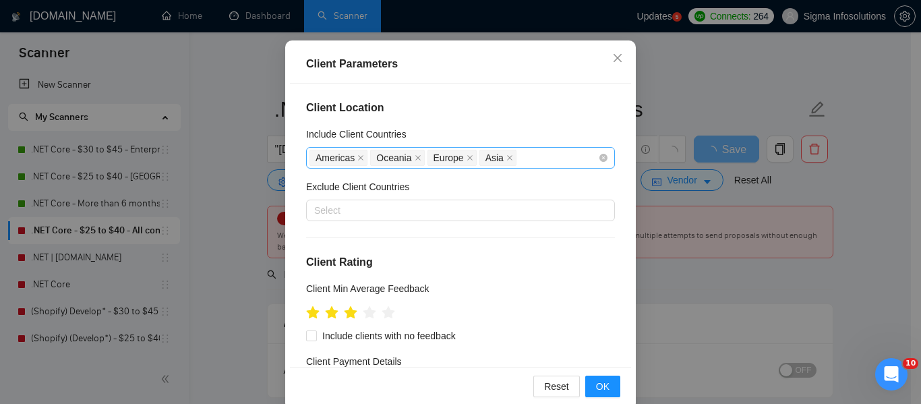
scroll to position [86, 0]
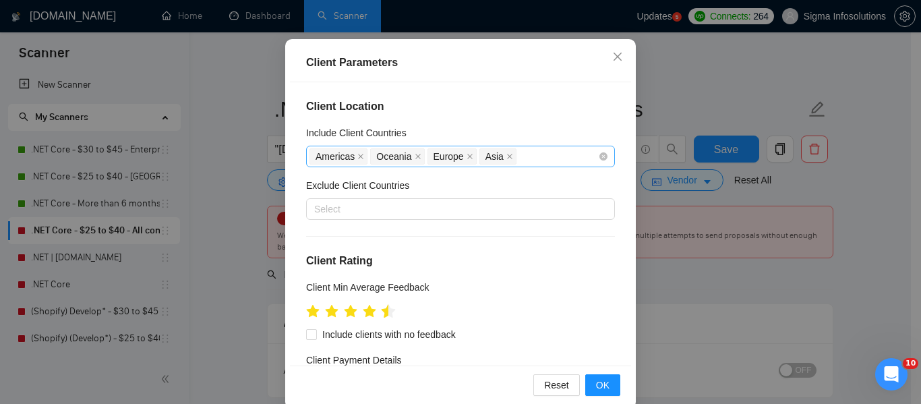
click at [382, 313] on icon "star" at bounding box center [389, 310] width 14 height 13
click at [388, 314] on icon "star" at bounding box center [388, 311] width 15 height 15
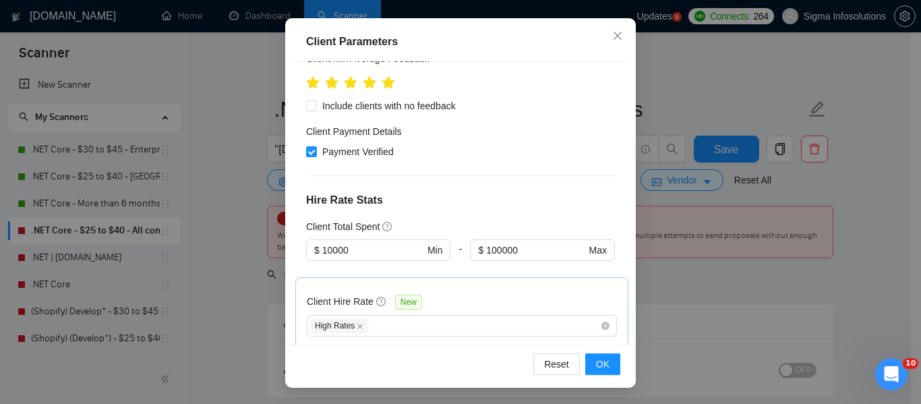
scroll to position [226, 0]
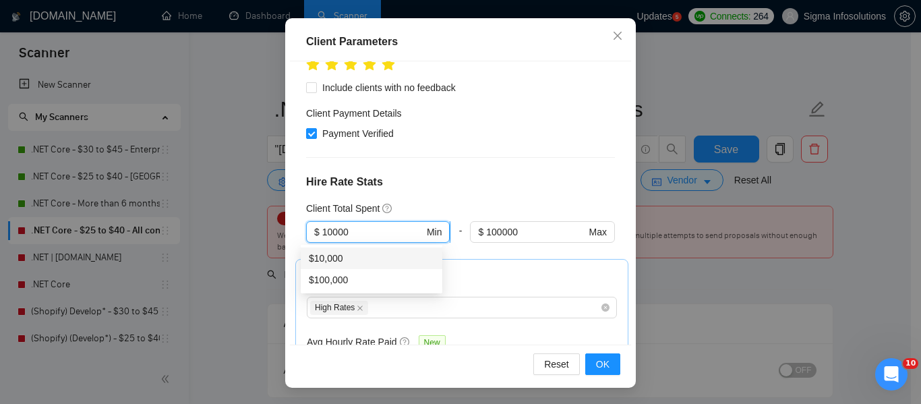
click at [369, 239] on input "10000" at bounding box center [373, 232] width 102 height 15
click at [349, 254] on div "$1,000" at bounding box center [371, 258] width 125 height 15
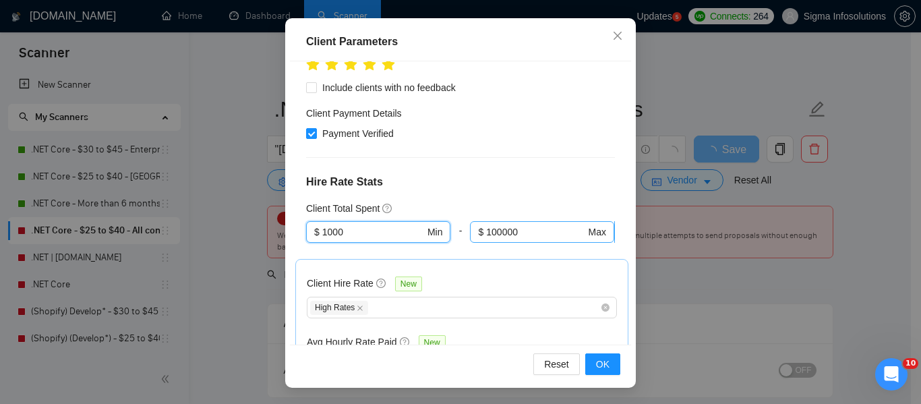
type input "1000"
click at [523, 226] on input "100000" at bounding box center [535, 232] width 99 height 15
type input "1"
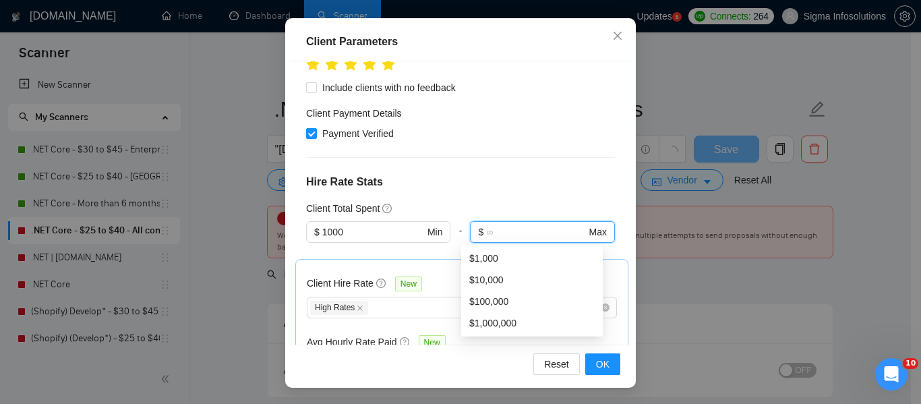
click at [537, 193] on div "Client Location Include Client Countries [GEOGRAPHIC_DATA] [GEOGRAPHIC_DATA] [G…" at bounding box center [460, 202] width 341 height 282
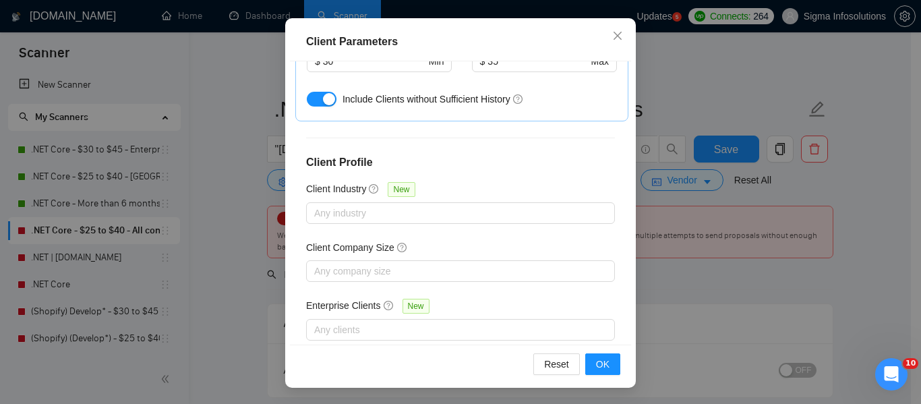
scroll to position [556, 0]
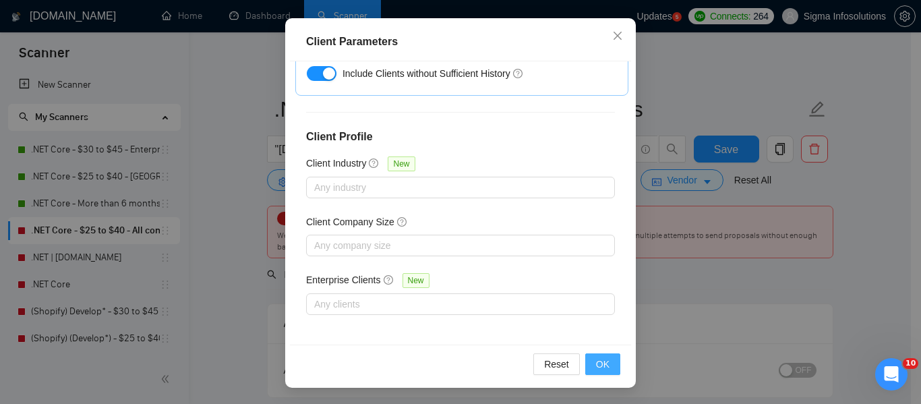
click at [596, 361] on span "OK" at bounding box center [602, 364] width 13 height 15
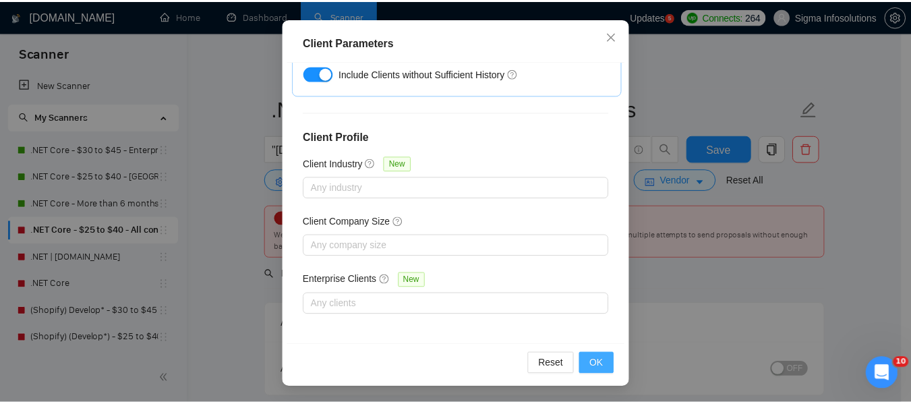
scroll to position [62, 0]
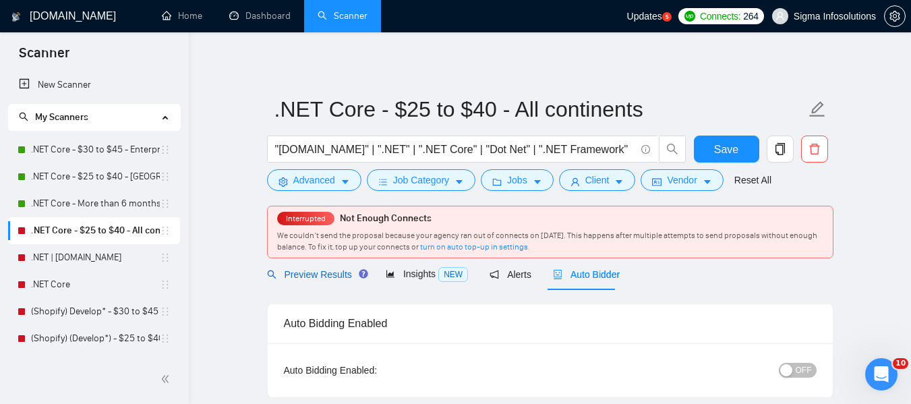
click at [338, 271] on span "Preview Results" at bounding box center [315, 274] width 97 height 11
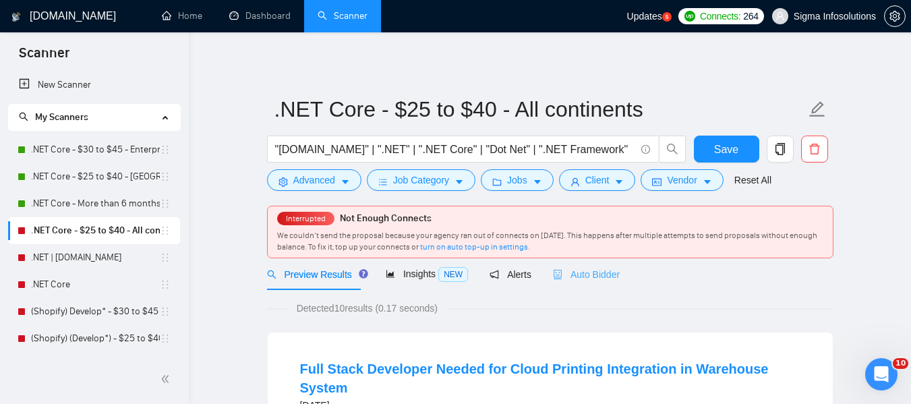
click at [584, 266] on div "Auto Bidder" at bounding box center [586, 274] width 67 height 32
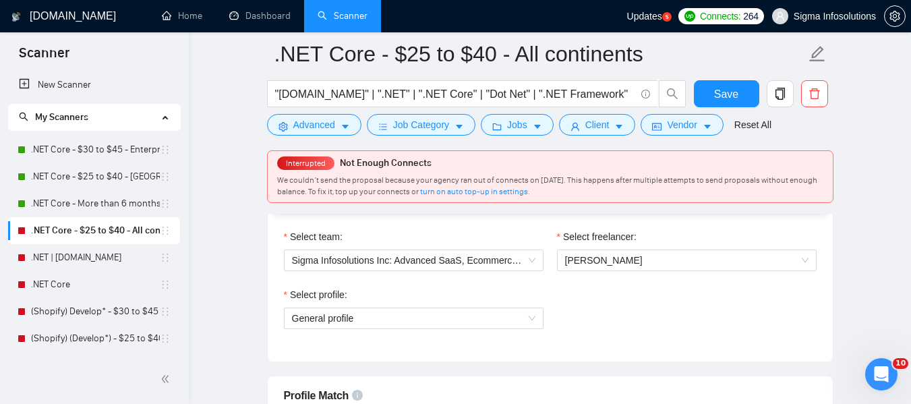
scroll to position [693, 0]
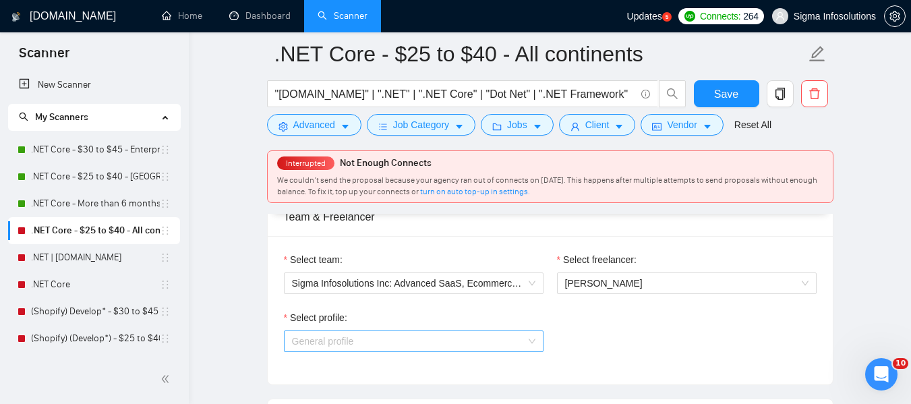
click at [442, 338] on span "General profile" at bounding box center [413, 341] width 243 height 20
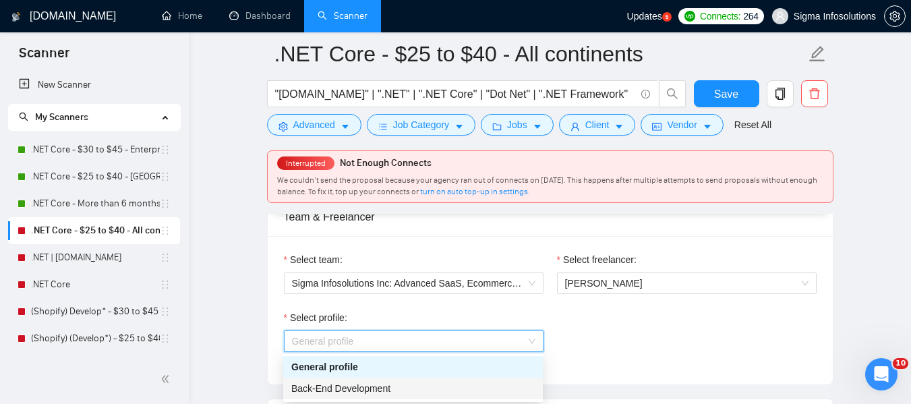
click at [373, 388] on span "Back-End Development" at bounding box center [340, 388] width 99 height 11
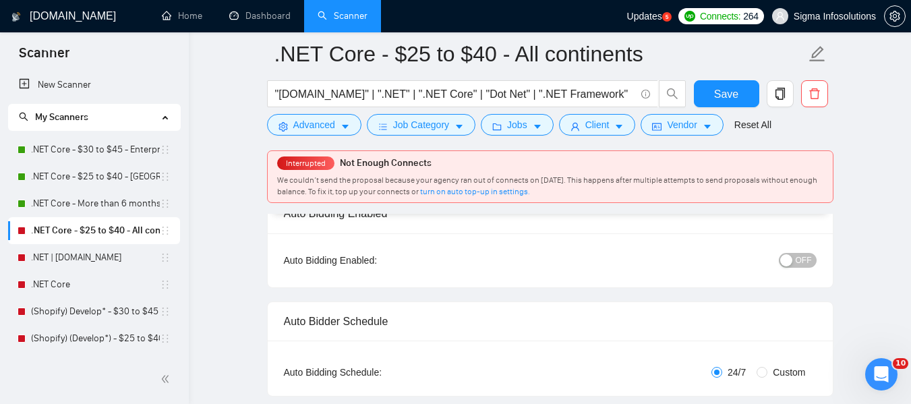
scroll to position [76, 0]
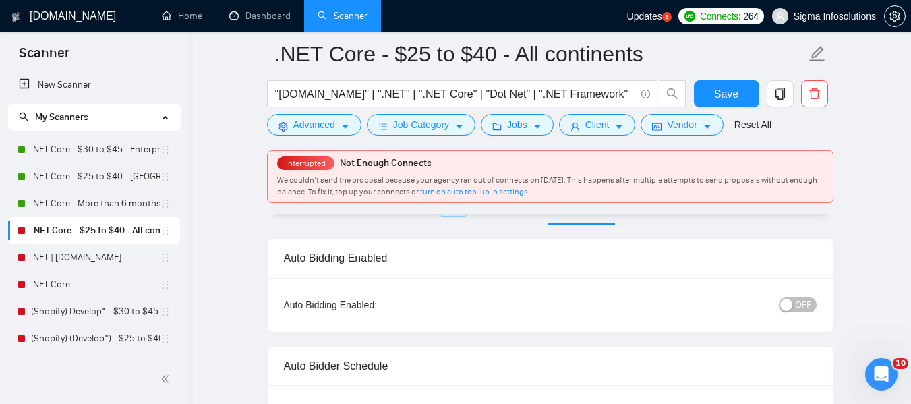
click at [798, 299] on span "OFF" at bounding box center [804, 304] width 16 height 15
click at [732, 93] on span "Save" at bounding box center [726, 94] width 24 height 17
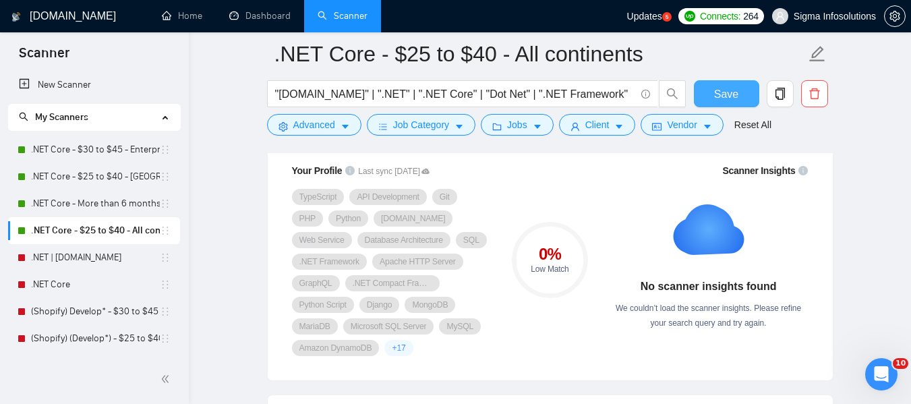
scroll to position [988, 0]
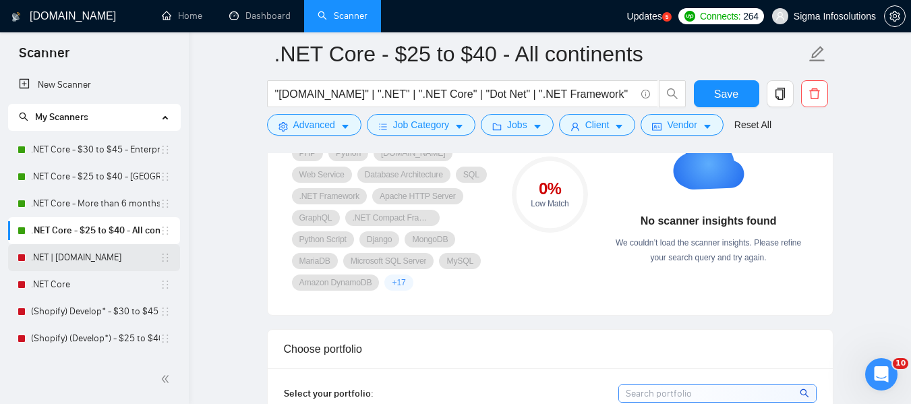
click at [56, 265] on link ".NET | [DOMAIN_NAME]" at bounding box center [95, 257] width 129 height 27
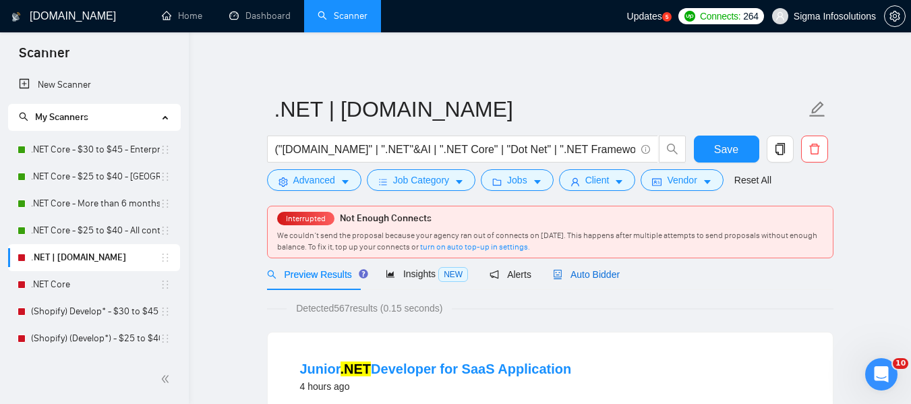
click at [607, 279] on span "Auto Bidder" at bounding box center [586, 274] width 67 height 11
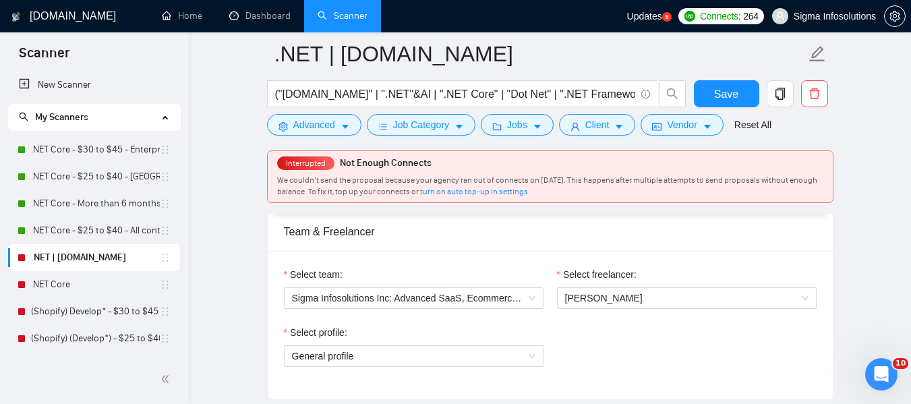
scroll to position [739, 0]
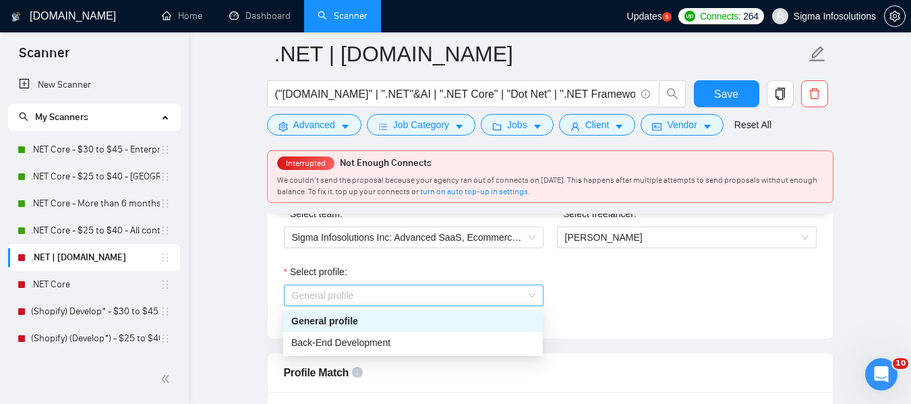
click at [484, 293] on span "General profile" at bounding box center [413, 295] width 243 height 20
click at [382, 343] on span "Back-End Development" at bounding box center [340, 342] width 99 height 11
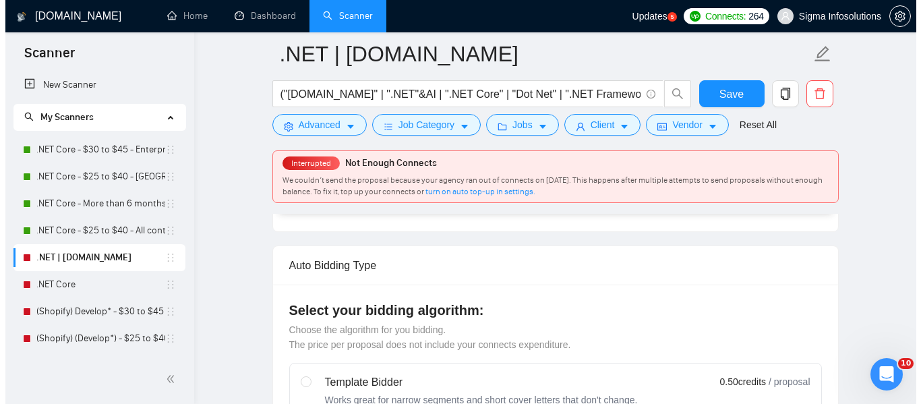
scroll to position [270, 0]
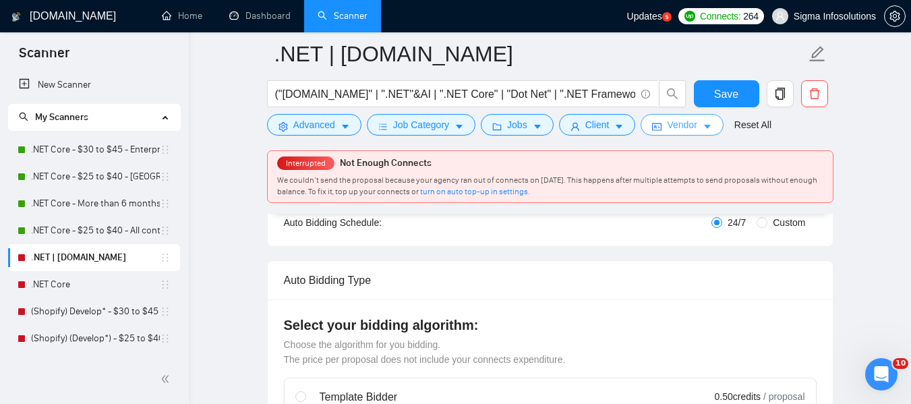
click at [682, 129] on span "Vendor" at bounding box center [682, 124] width 30 height 15
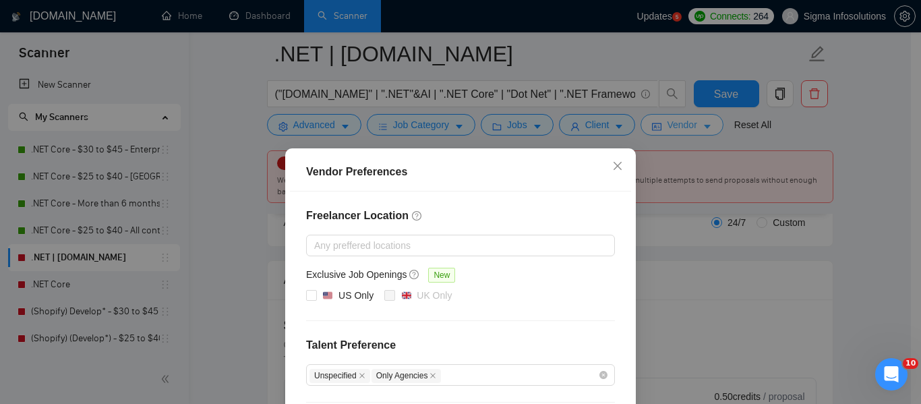
click at [682, 129] on div "Vendor Preferences Freelancer Location Any preffered locations Exclusive Job Op…" at bounding box center [460, 202] width 921 height 404
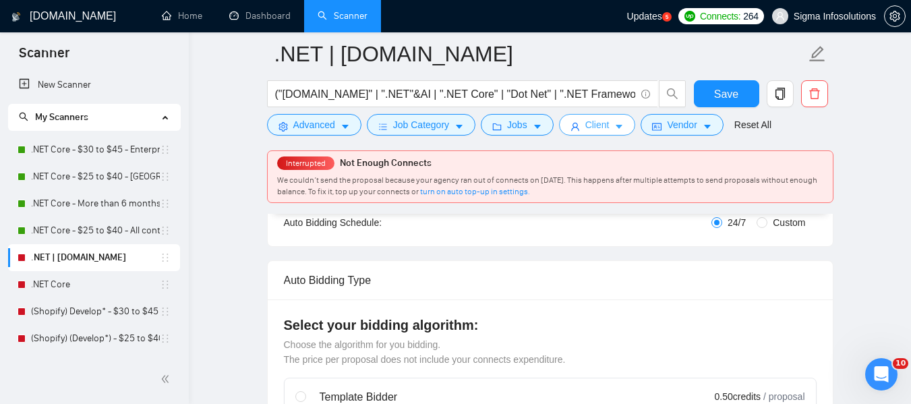
click at [602, 130] on span "Client" at bounding box center [597, 124] width 24 height 15
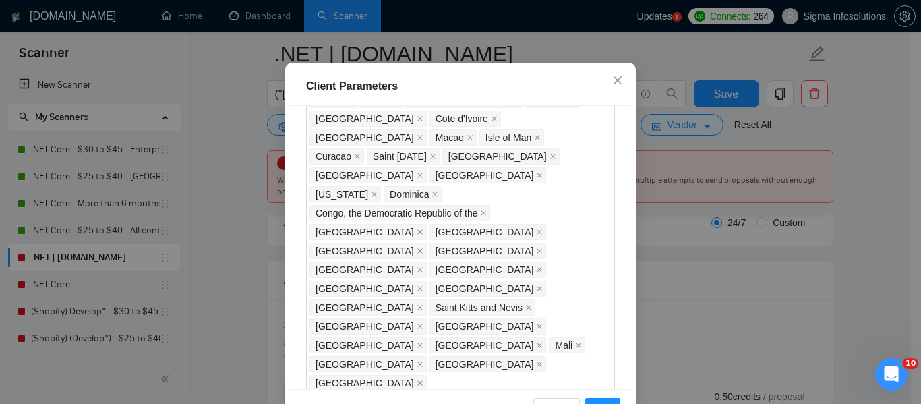
scroll to position [881, 0]
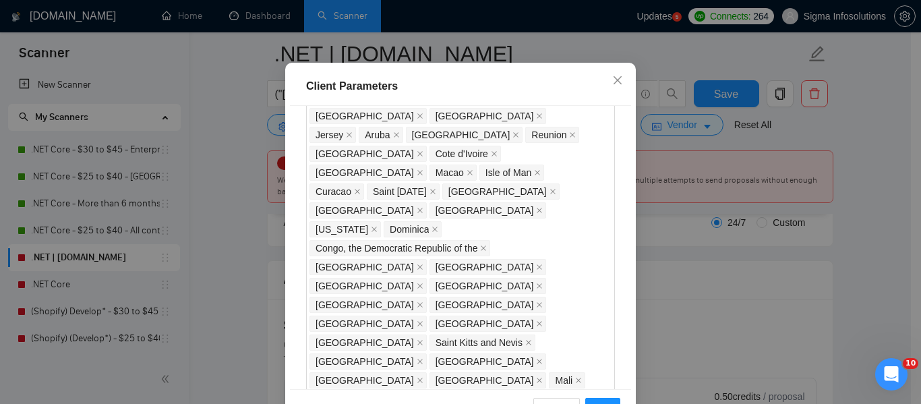
scroll to position [1274, 0]
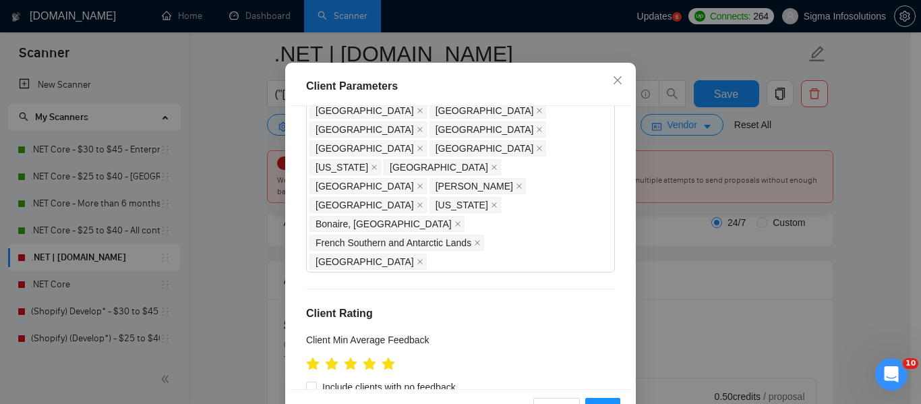
drag, startPoint x: 910, startPoint y: 182, endPoint x: 919, endPoint y: 206, distance: 25.8
click at [910, 206] on div "Client Parameters Client Location Include Client Countries Select Exclude Clien…" at bounding box center [460, 202] width 921 height 404
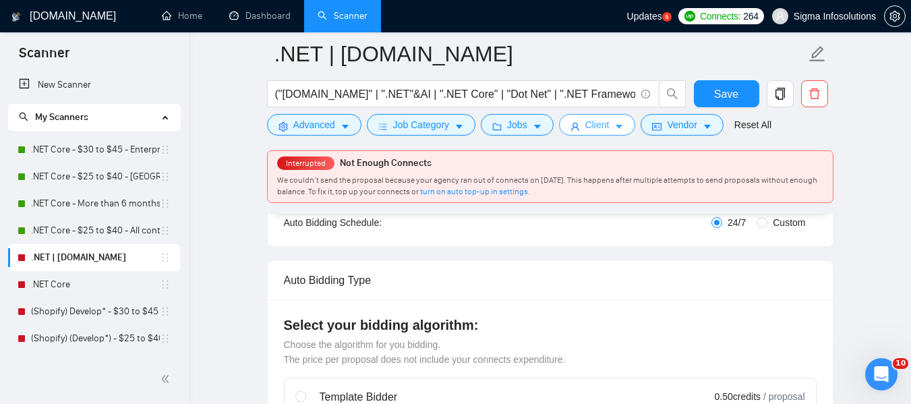
drag, startPoint x: 919, startPoint y: 206, endPoint x: 918, endPoint y: 264, distance: 57.3
click at [591, 114] on button "Client" at bounding box center [597, 125] width 77 height 22
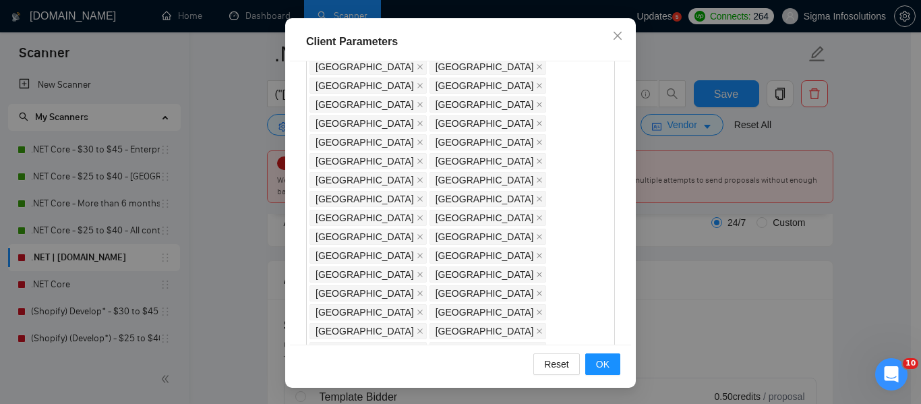
scroll to position [397, 0]
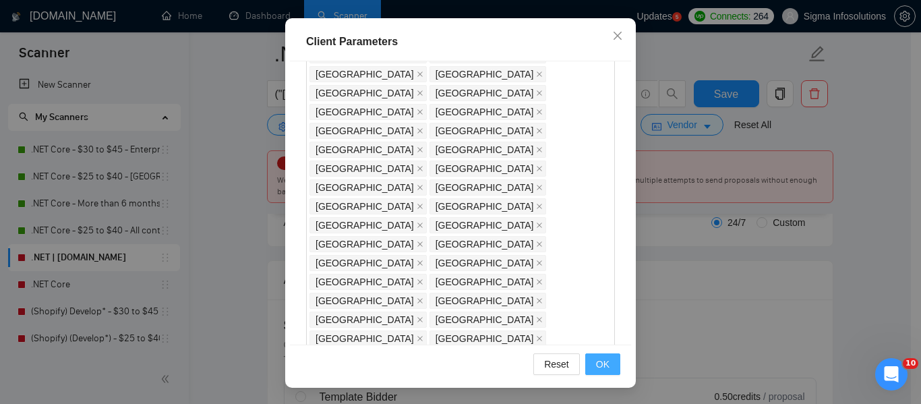
click at [596, 364] on span "OK" at bounding box center [602, 364] width 13 height 15
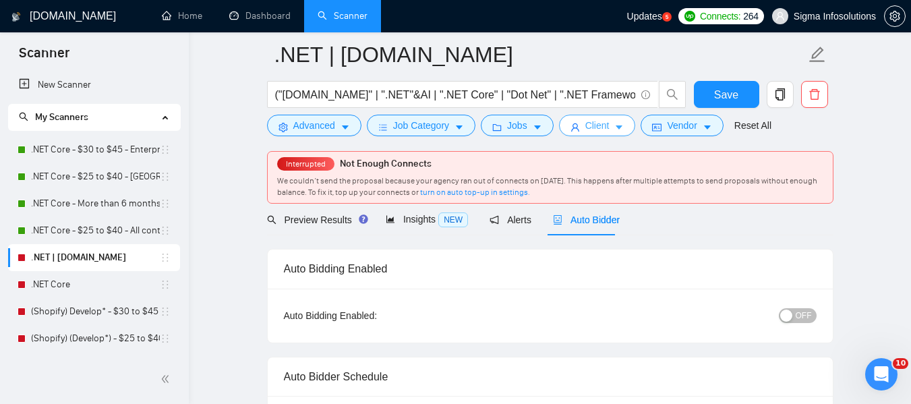
scroll to position [0, 0]
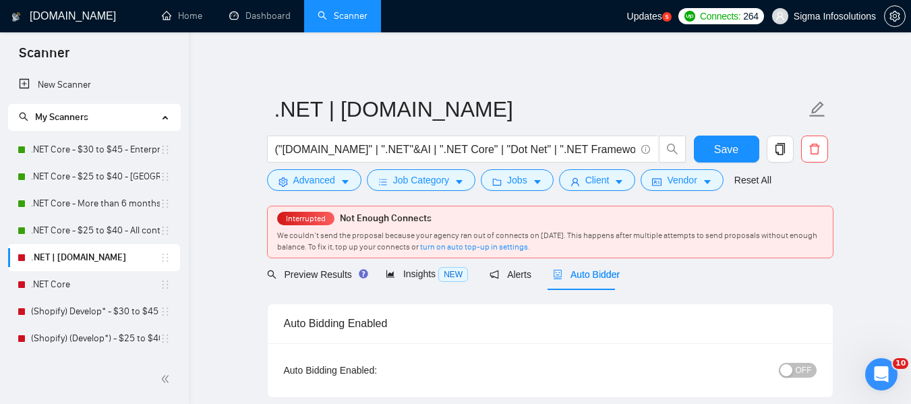
click at [796, 367] on button "OFF" at bounding box center [798, 370] width 38 height 15
click at [719, 148] on span "Save" at bounding box center [726, 149] width 24 height 17
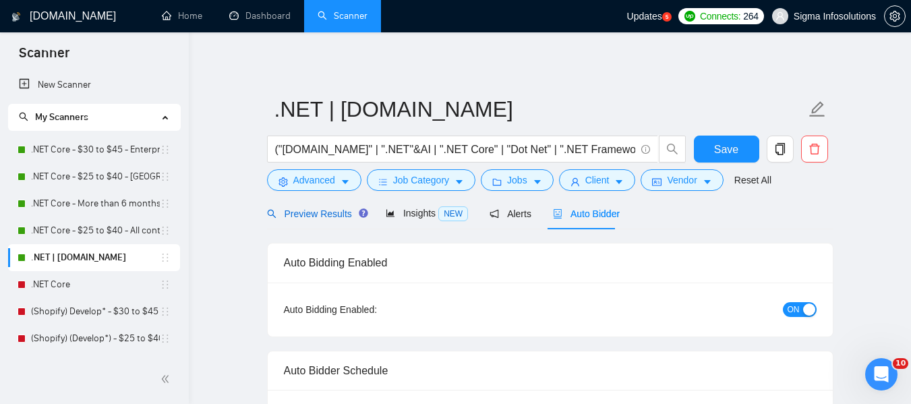
click at [322, 212] on span "Preview Results" at bounding box center [315, 213] width 97 height 11
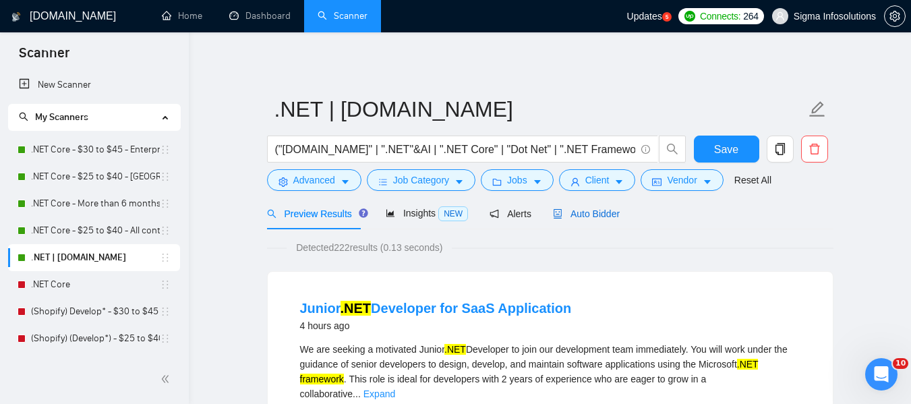
click at [572, 220] on div "Auto Bidder" at bounding box center [586, 213] width 67 height 15
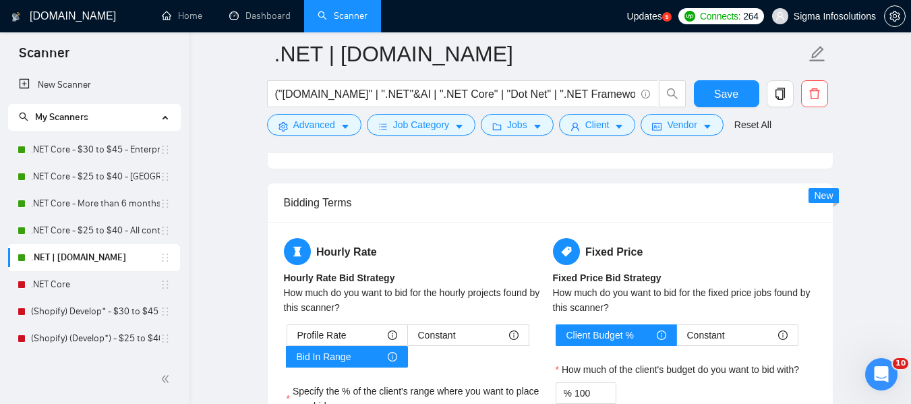
scroll to position [2039, 0]
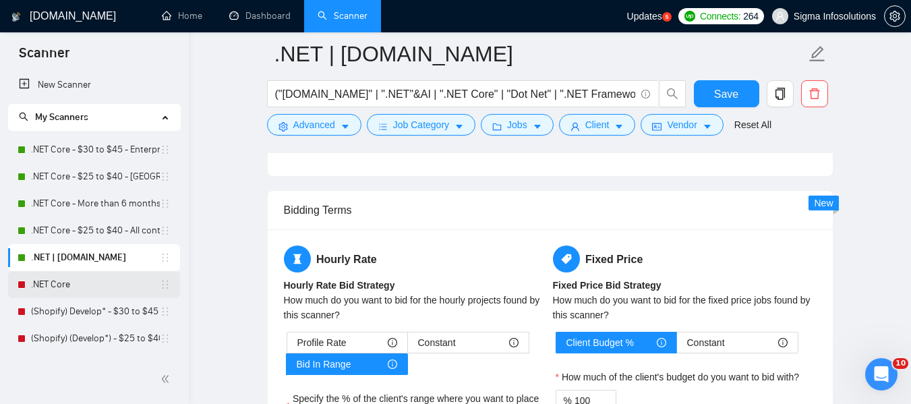
click at [93, 295] on link ".NET Core" at bounding box center [95, 284] width 129 height 27
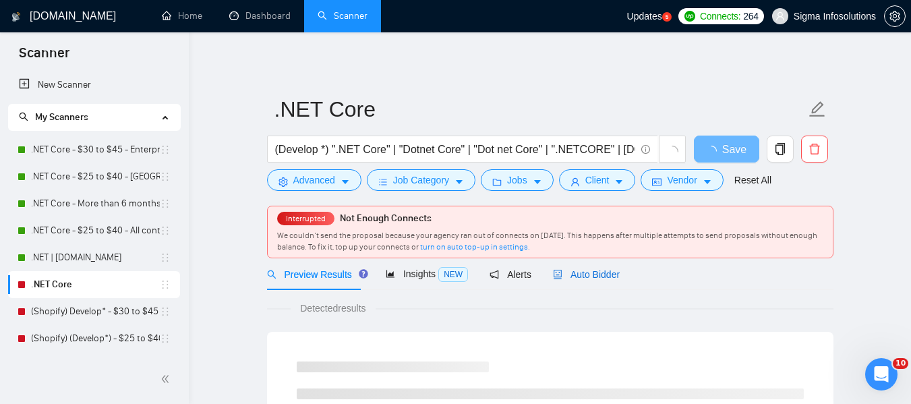
click at [583, 275] on span "Auto Bidder" at bounding box center [586, 274] width 67 height 11
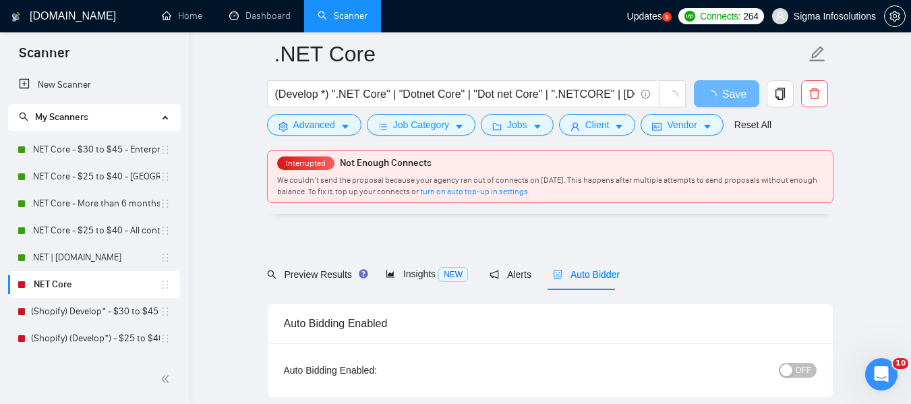
scroll to position [102, 0]
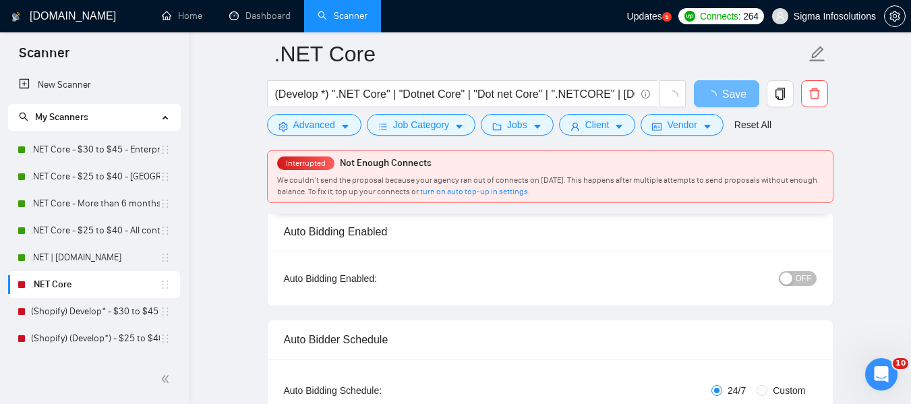
click at [812, 276] on button "OFF" at bounding box center [798, 278] width 38 height 15
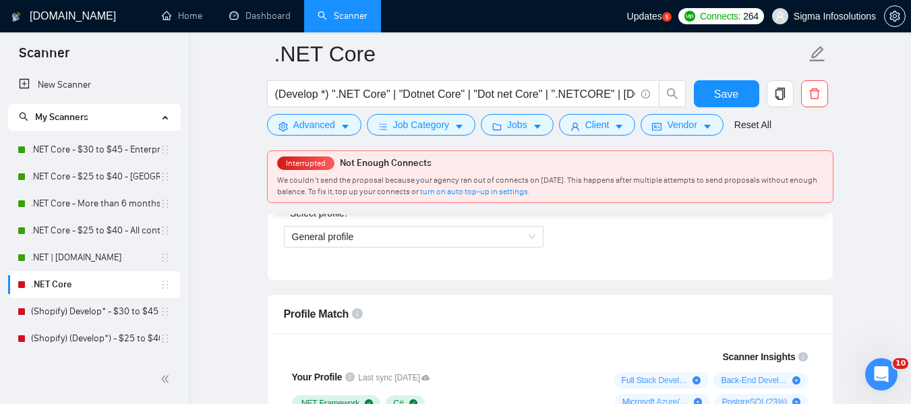
scroll to position [722, 0]
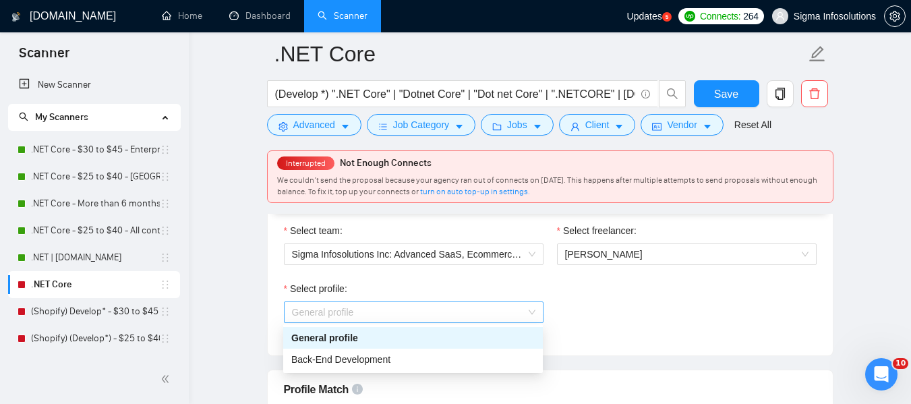
click at [522, 316] on span "General profile" at bounding box center [413, 312] width 243 height 20
click at [429, 362] on div "Back-End Development" at bounding box center [412, 359] width 243 height 15
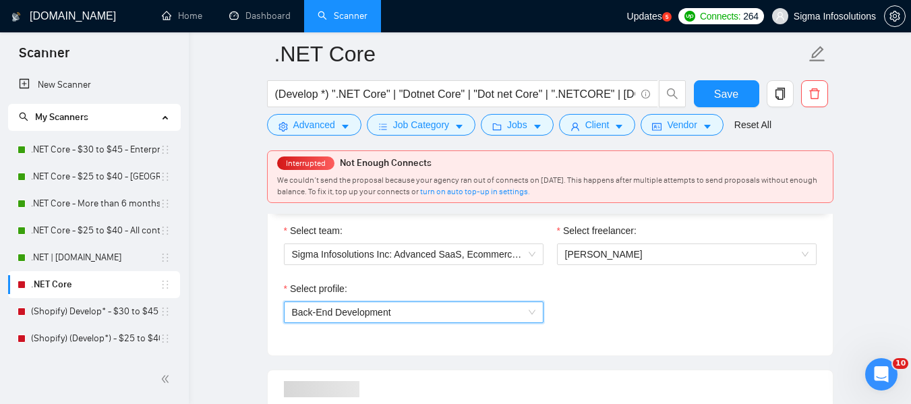
click at [682, 310] on div "Select profile: 1110580748673863680 Back-End Development" at bounding box center [550, 310] width 546 height 58
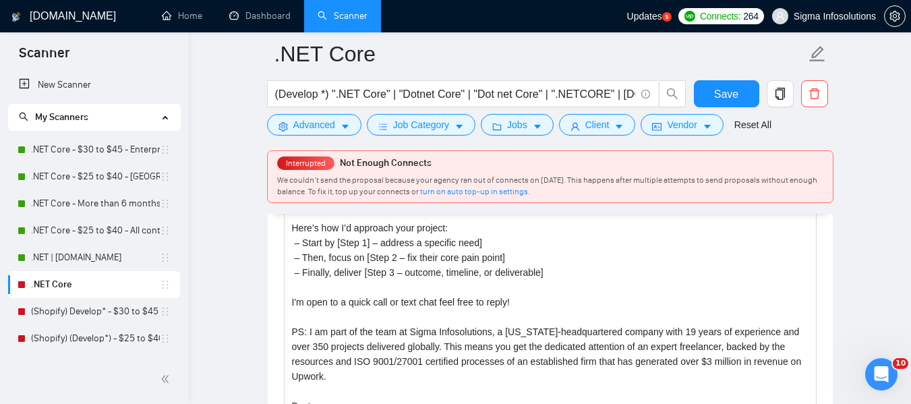
scroll to position [1623, 0]
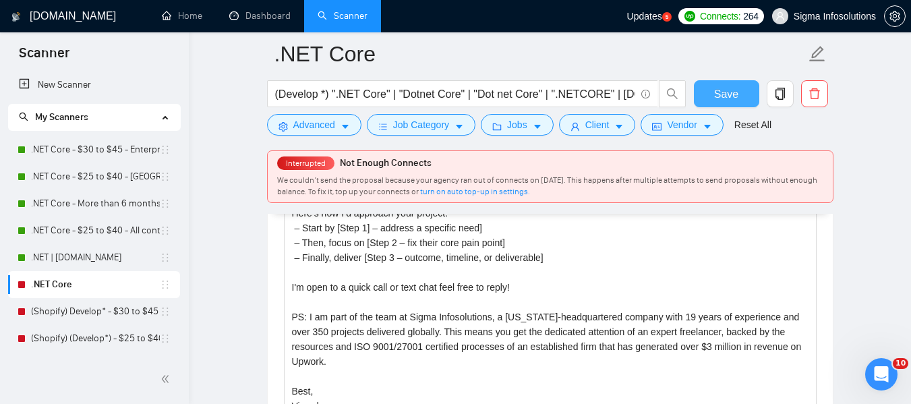
click at [731, 102] on button "Save" at bounding box center [726, 93] width 65 height 27
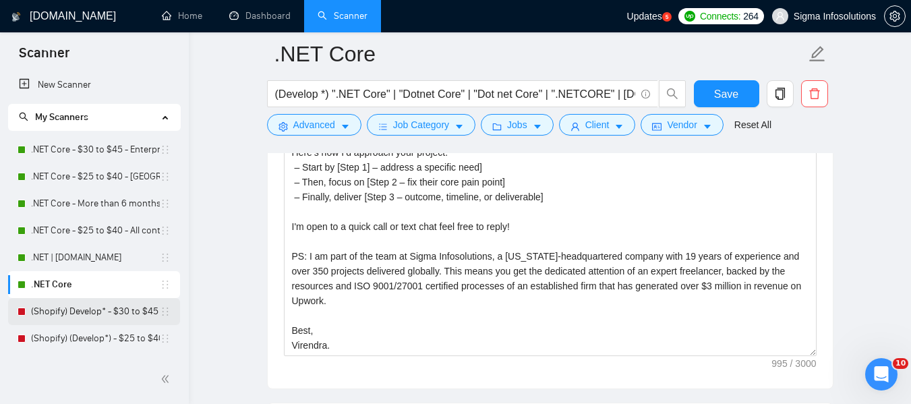
click at [82, 319] on link "(Shopify) Develop* - $30 to $45 Enterprise" at bounding box center [95, 311] width 129 height 27
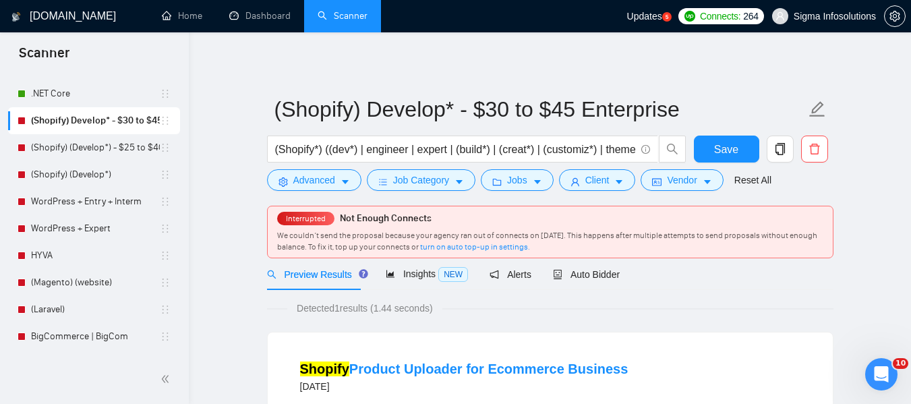
scroll to position [197, 0]
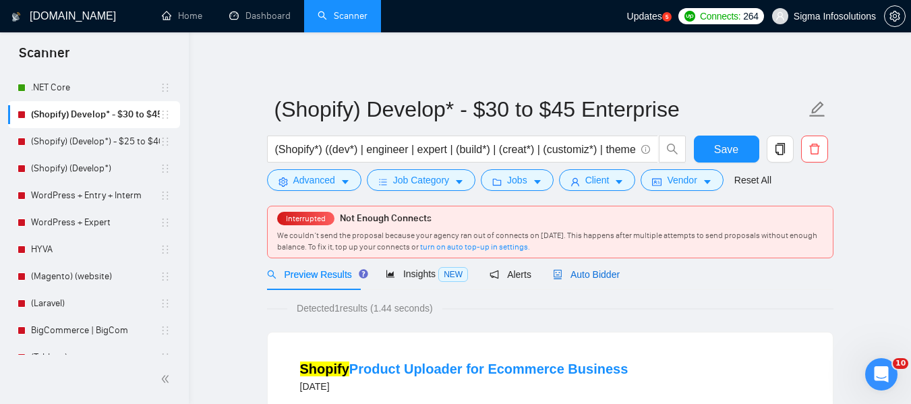
click at [597, 278] on span "Auto Bidder" at bounding box center [586, 274] width 67 height 11
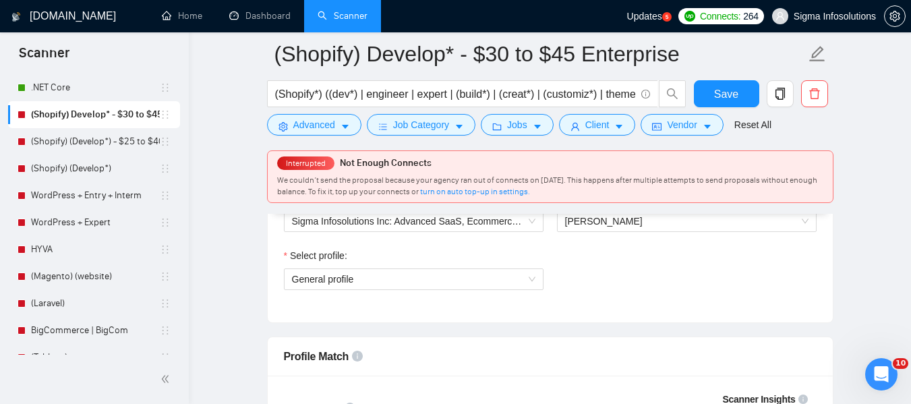
scroll to position [702, 0]
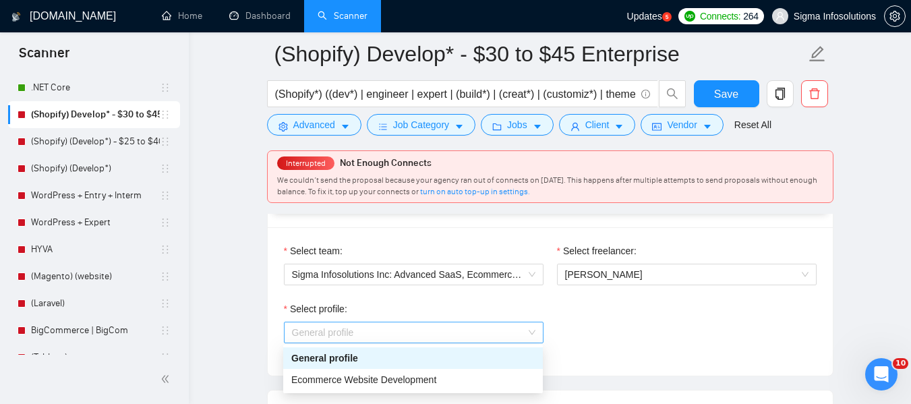
click at [441, 326] on span "General profile" at bounding box center [413, 332] width 243 height 20
click at [403, 377] on span "Ecommerce Website Development" at bounding box center [363, 379] width 145 height 11
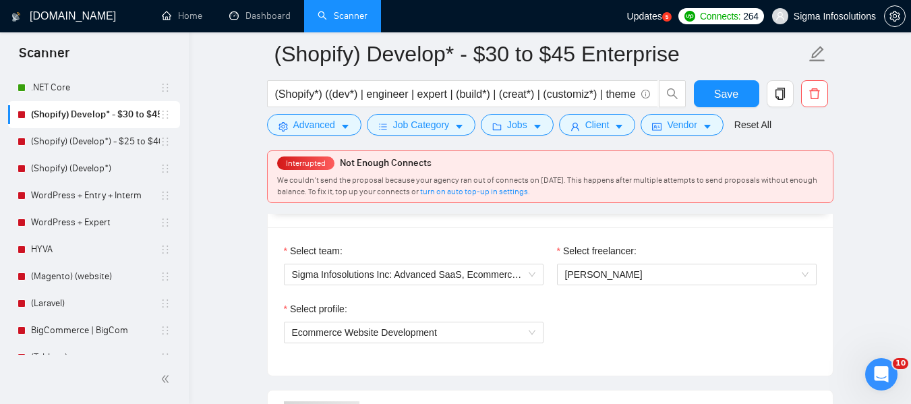
click at [696, 314] on div "Select profile: Ecommerce Website Development" at bounding box center [550, 330] width 546 height 58
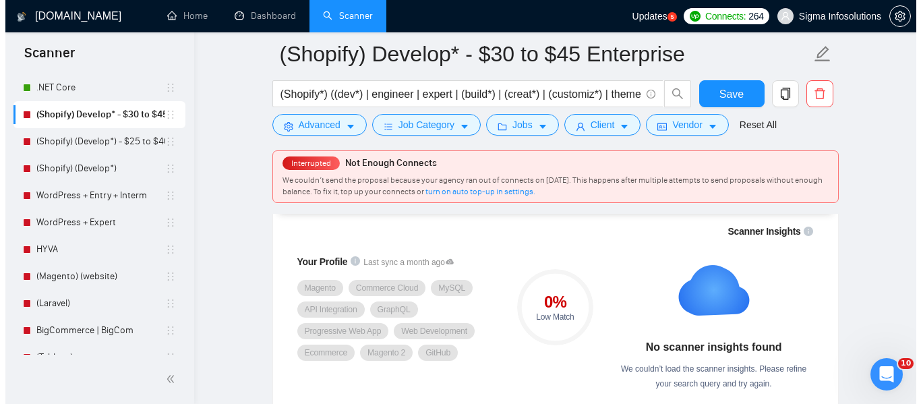
scroll to position [843, 0]
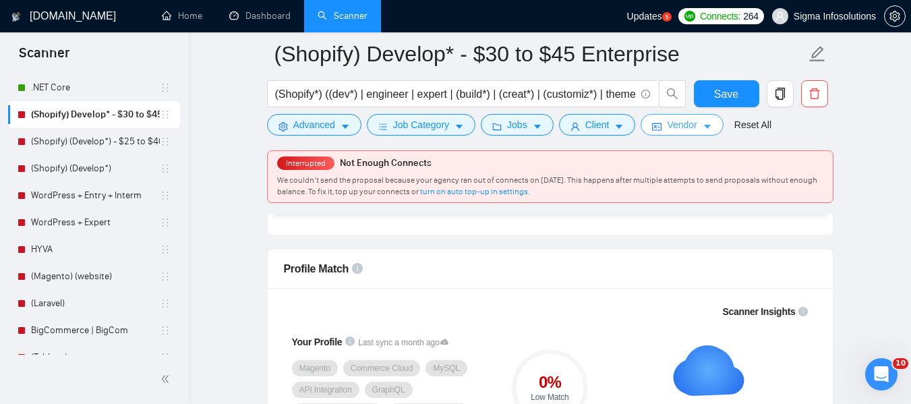
click at [690, 125] on span "Vendor" at bounding box center [682, 124] width 30 height 15
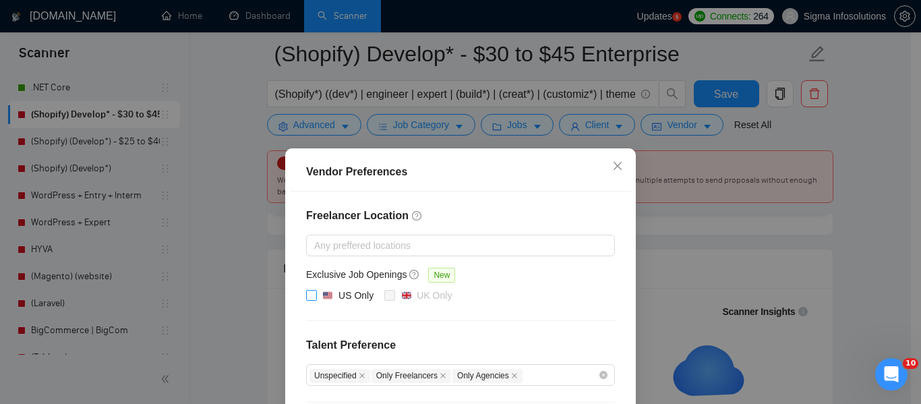
click at [309, 299] on span at bounding box center [311, 295] width 11 height 11
click at [309, 299] on input "US Only" at bounding box center [310, 294] width 9 height 9
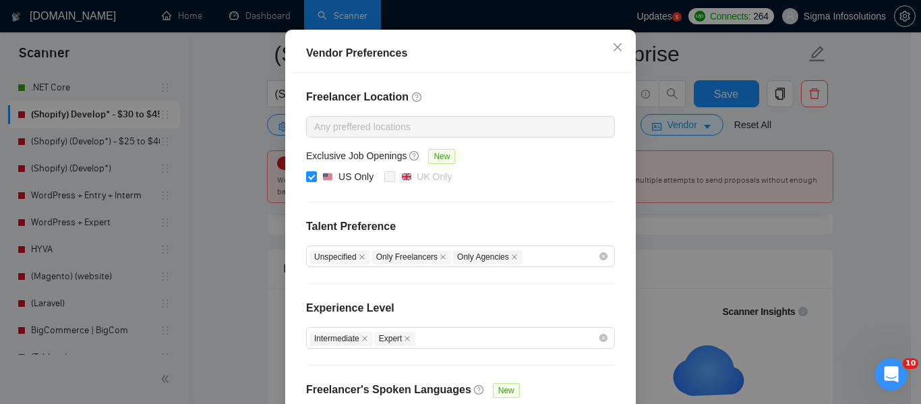
scroll to position [120, 0]
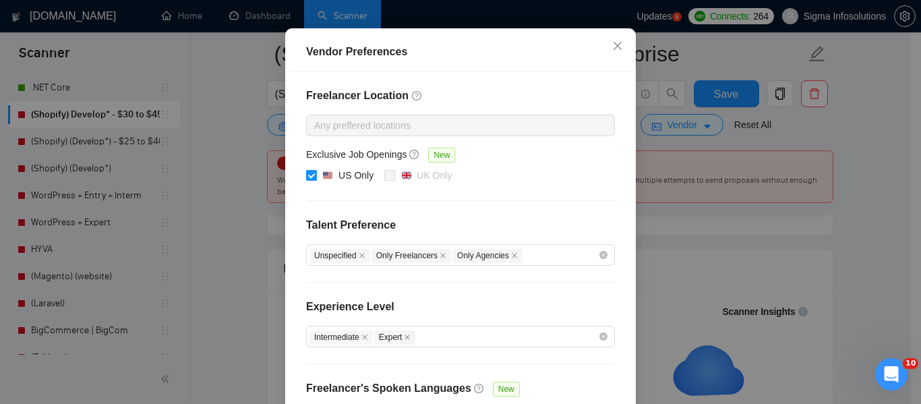
click at [307, 175] on input "US Only" at bounding box center [310, 174] width 9 height 9
checkbox input "false"
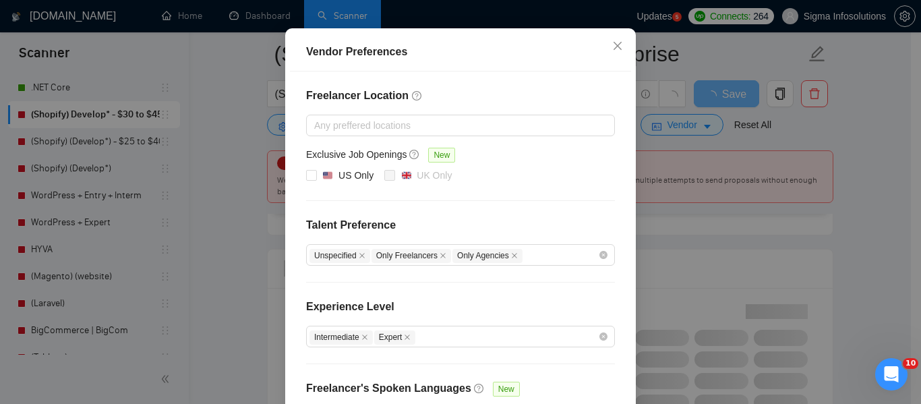
scroll to position [220, 0]
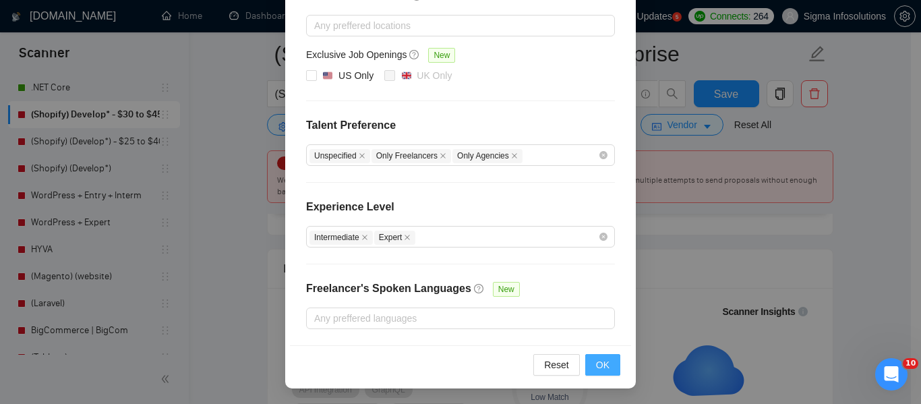
click at [603, 365] on span "OK" at bounding box center [602, 364] width 13 height 15
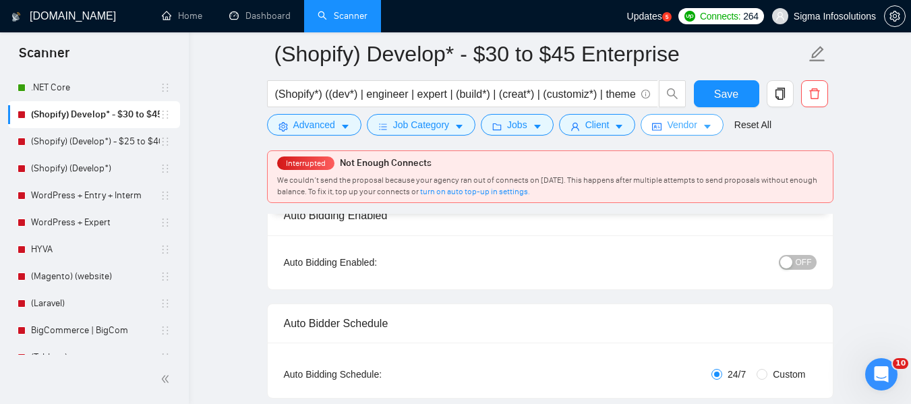
scroll to position [0, 0]
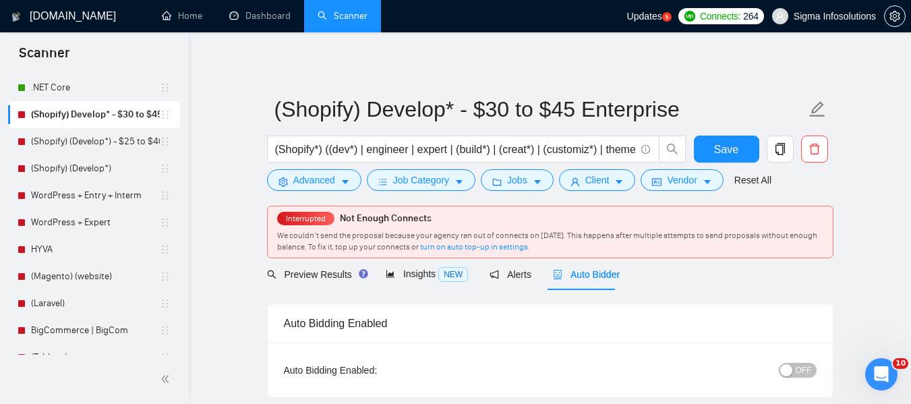
click at [802, 367] on span "OFF" at bounding box center [804, 370] width 16 height 15
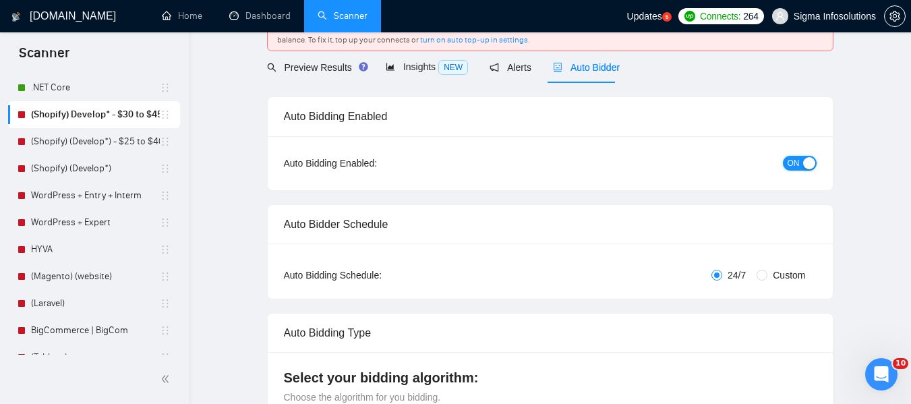
scroll to position [40, 0]
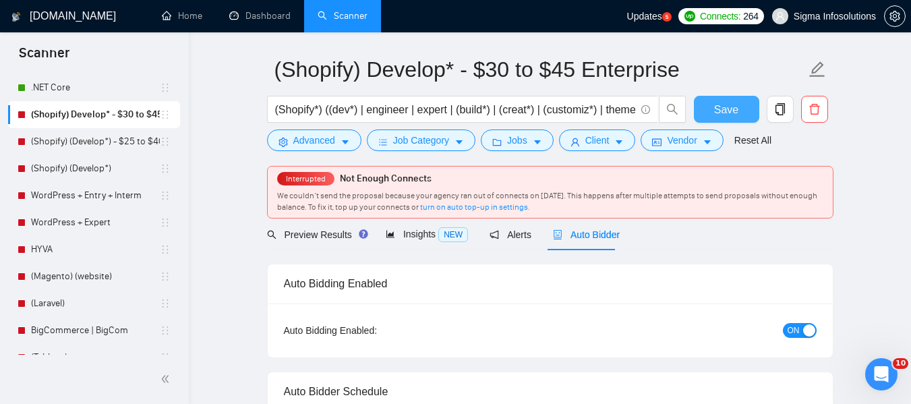
click at [719, 112] on span "Save" at bounding box center [726, 109] width 24 height 17
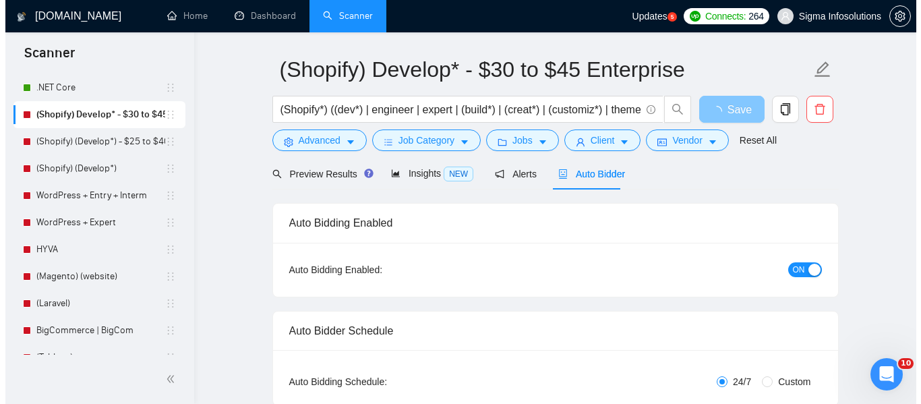
scroll to position [0, 0]
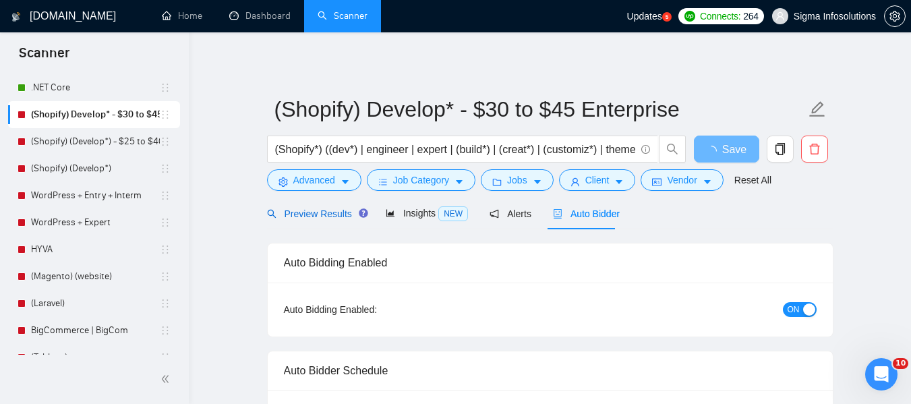
click at [324, 206] on div "Preview Results" at bounding box center [315, 213] width 97 height 15
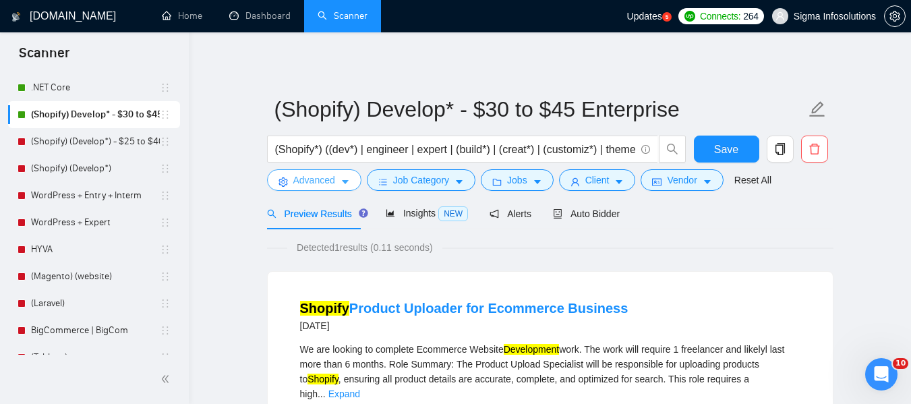
click at [330, 185] on span "Advanced" at bounding box center [314, 180] width 42 height 15
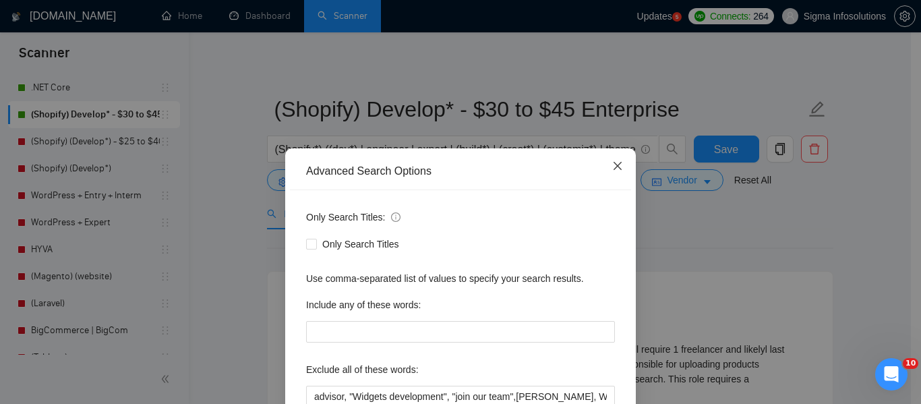
click at [612, 170] on icon "close" at bounding box center [617, 165] width 11 height 11
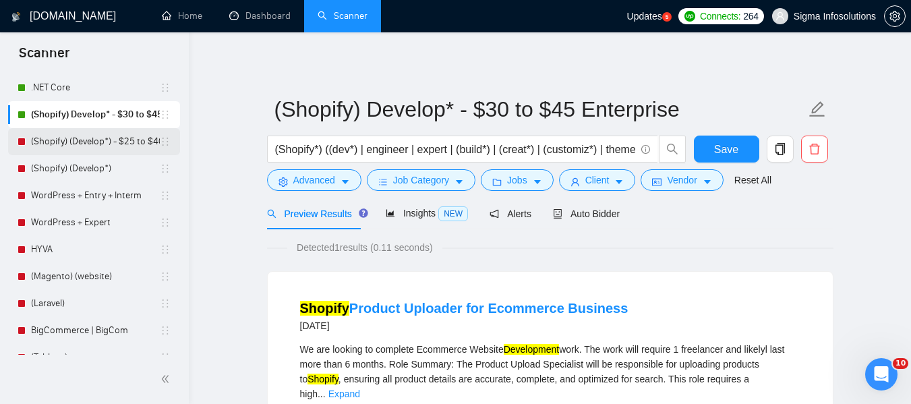
click at [87, 150] on link "(Shopify) (Develop*) - $25 to $40 - [GEOGRAPHIC_DATA] and Ocenia" at bounding box center [95, 141] width 129 height 27
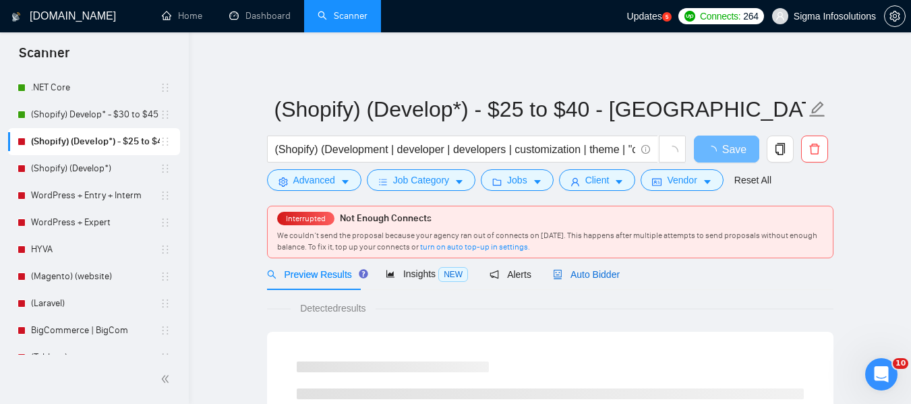
click at [587, 276] on span "Auto Bidder" at bounding box center [586, 274] width 67 height 11
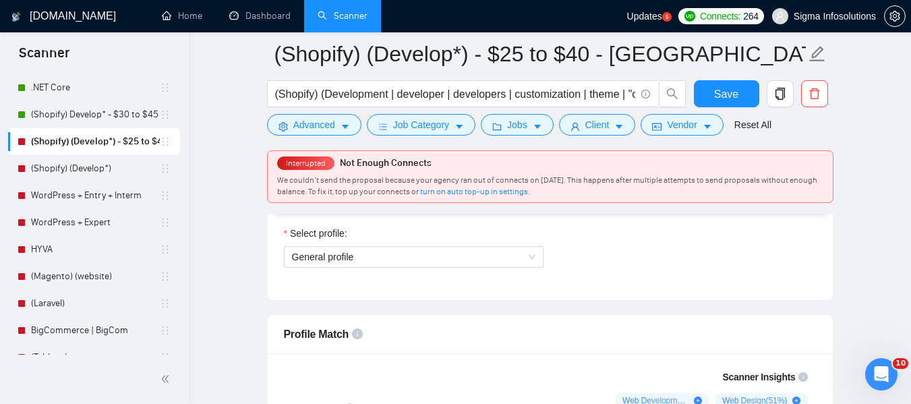
scroll to position [770, 0]
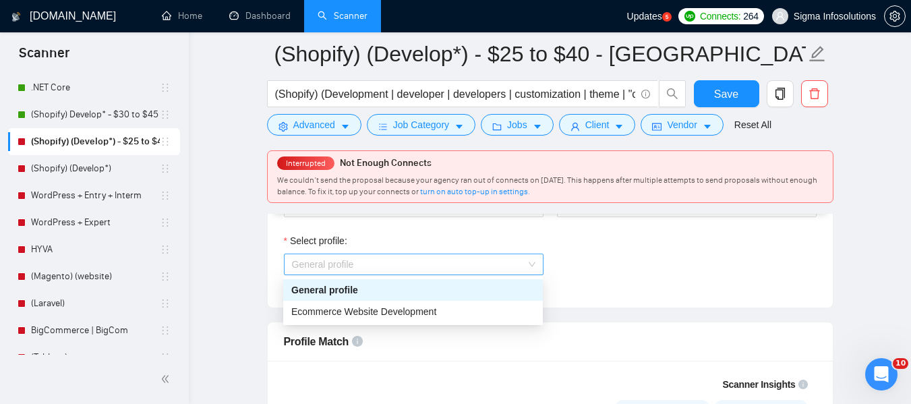
click at [425, 257] on span "General profile" at bounding box center [413, 264] width 243 height 20
click at [373, 320] on div "Ecommerce Website Development" at bounding box center [413, 312] width 260 height 22
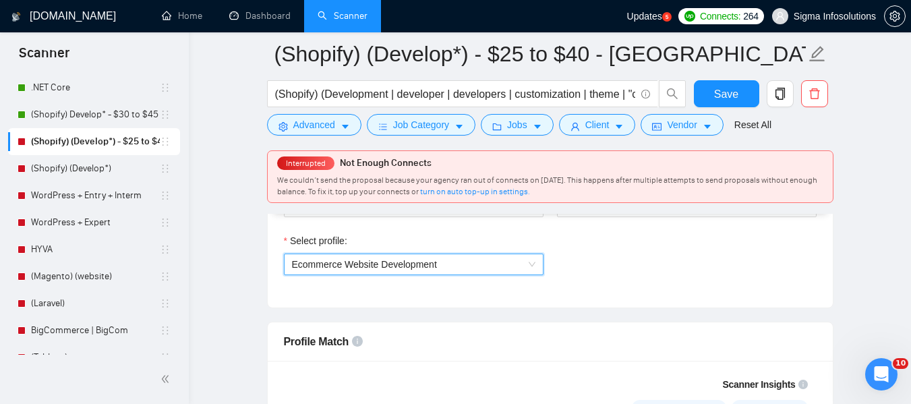
click at [699, 264] on div "Select profile: 1017484851352698949 Ecommerce Website Development" at bounding box center [550, 262] width 546 height 58
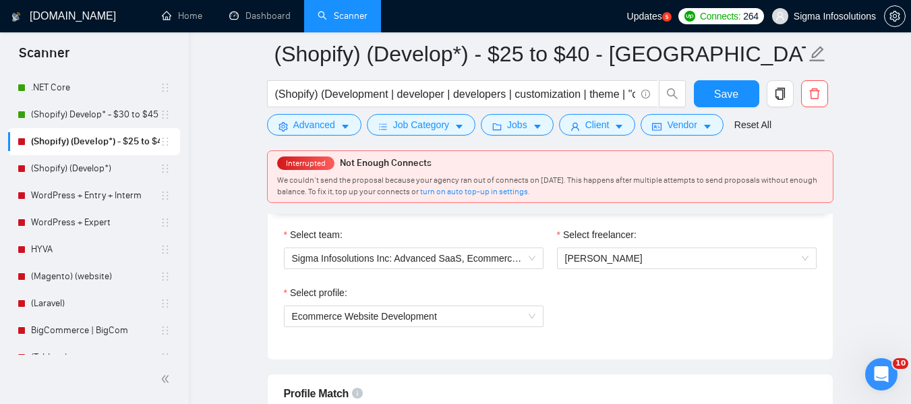
scroll to position [711, 0]
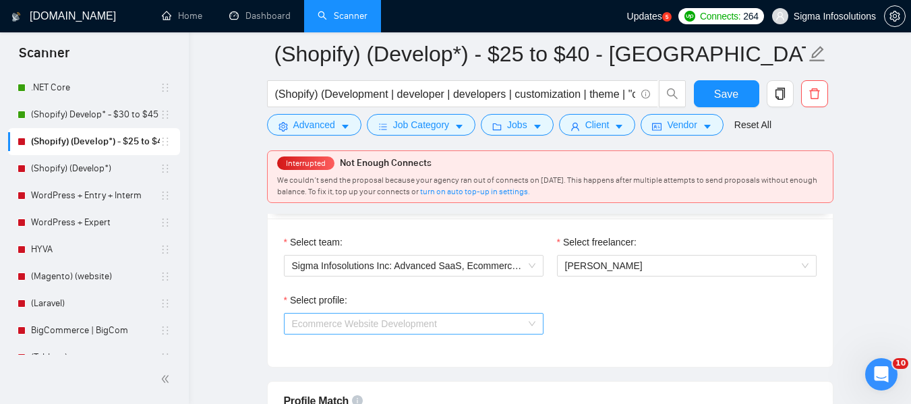
click at [477, 322] on span "Ecommerce Website Development" at bounding box center [413, 324] width 243 height 20
click at [669, 311] on div "Select profile: Ecommerce Website Development" at bounding box center [550, 322] width 546 height 58
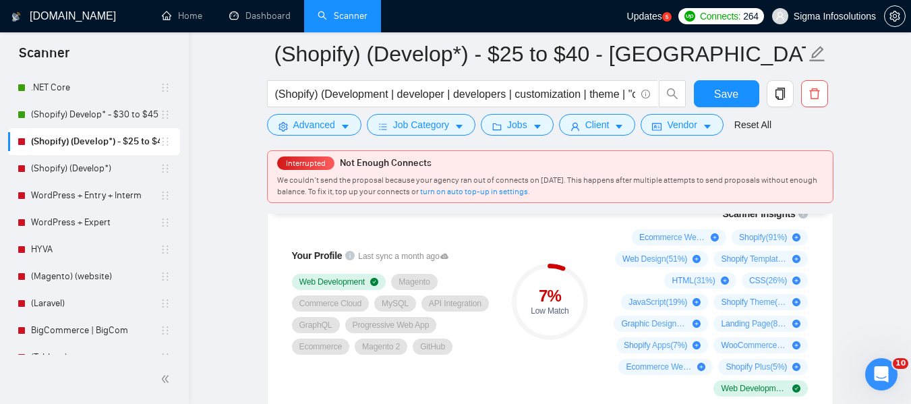
scroll to position [933, 0]
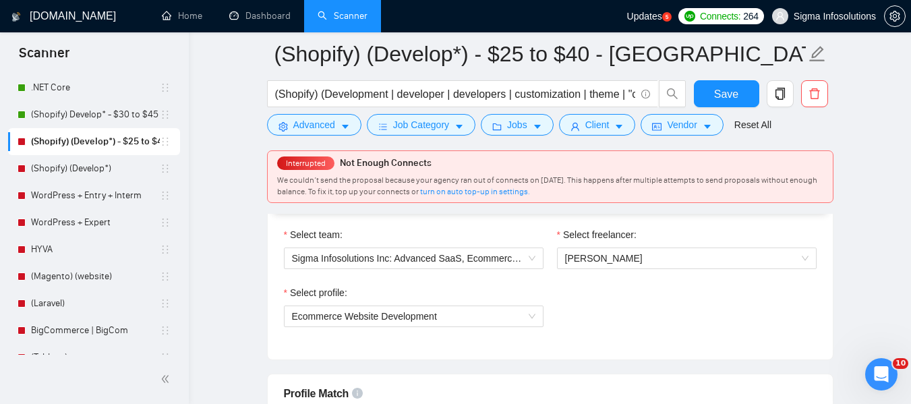
scroll to position [703, 0]
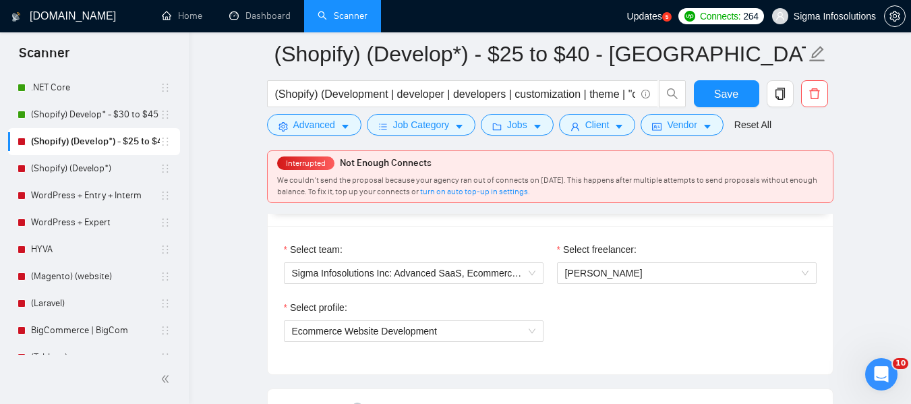
click at [496, 315] on div "Select profile:" at bounding box center [414, 310] width 260 height 20
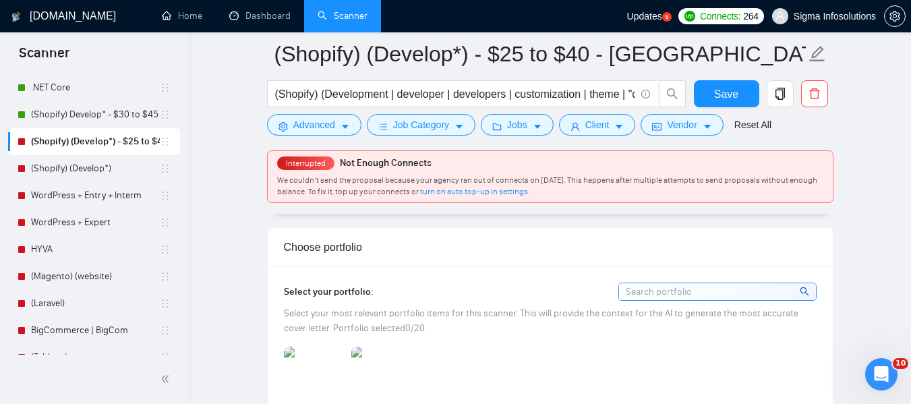
scroll to position [970, 0]
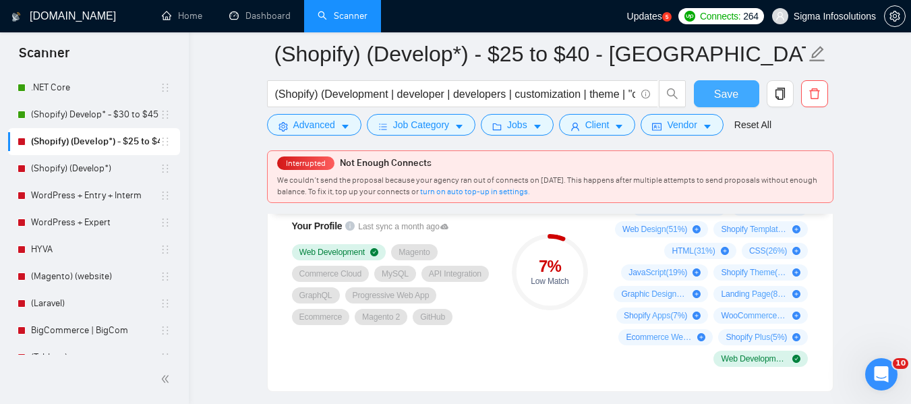
click at [729, 98] on span "Save" at bounding box center [726, 94] width 24 height 17
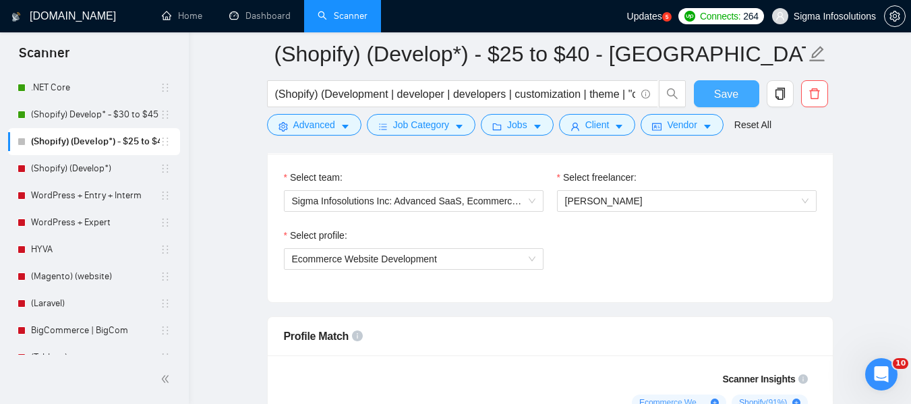
scroll to position [708, 0]
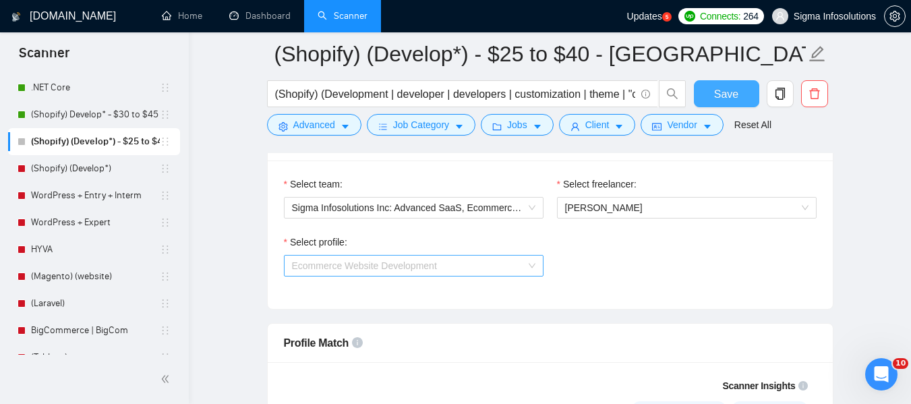
click at [513, 267] on span "Ecommerce Website Development" at bounding box center [413, 266] width 243 height 20
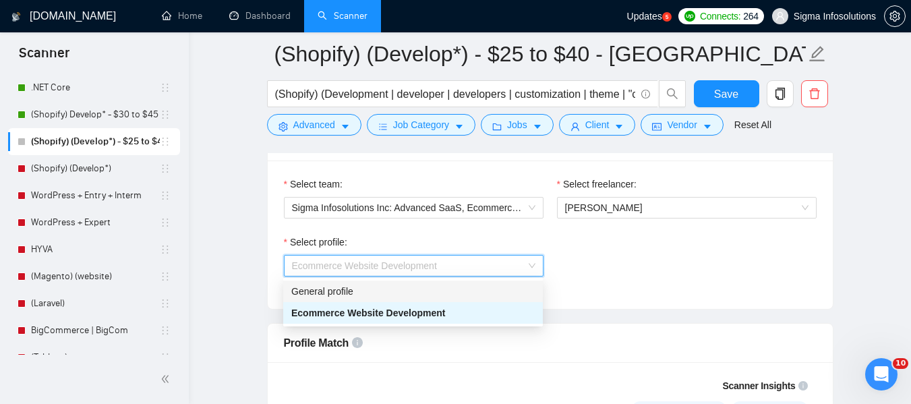
click at [372, 289] on div "General profile" at bounding box center [412, 291] width 243 height 15
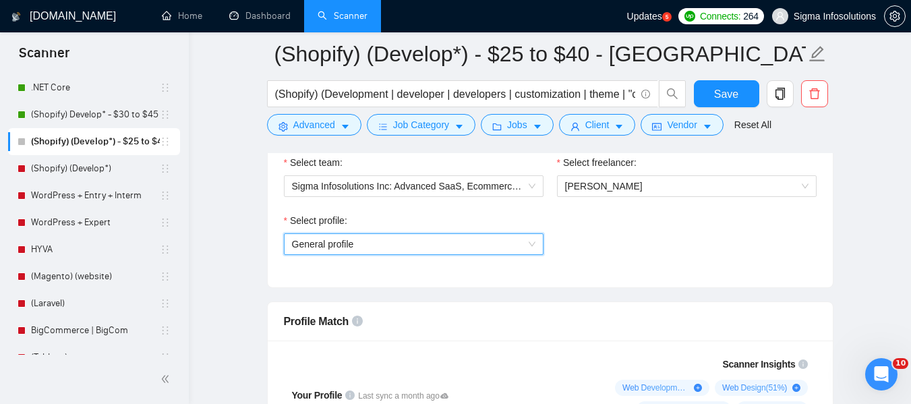
scroll to position [722, 0]
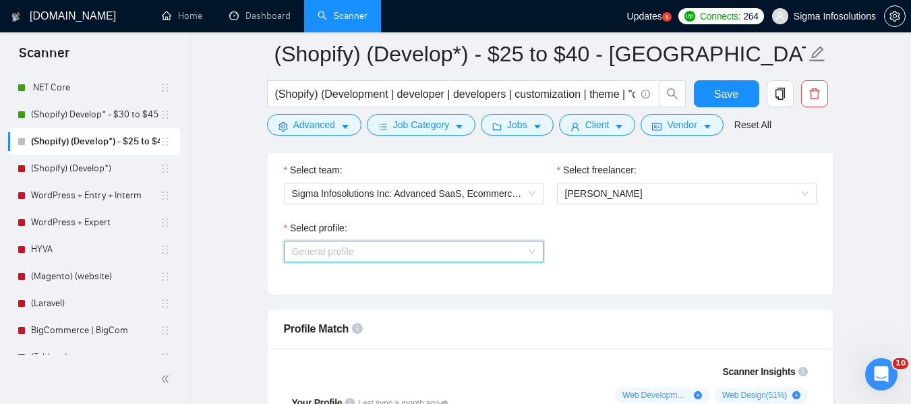
click at [411, 247] on span "General profile" at bounding box center [413, 251] width 243 height 20
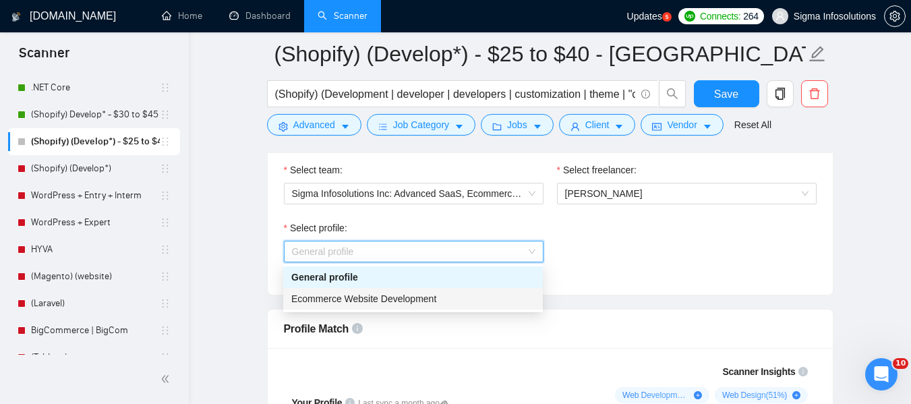
click at [366, 302] on span "Ecommerce Website Development" at bounding box center [363, 298] width 145 height 11
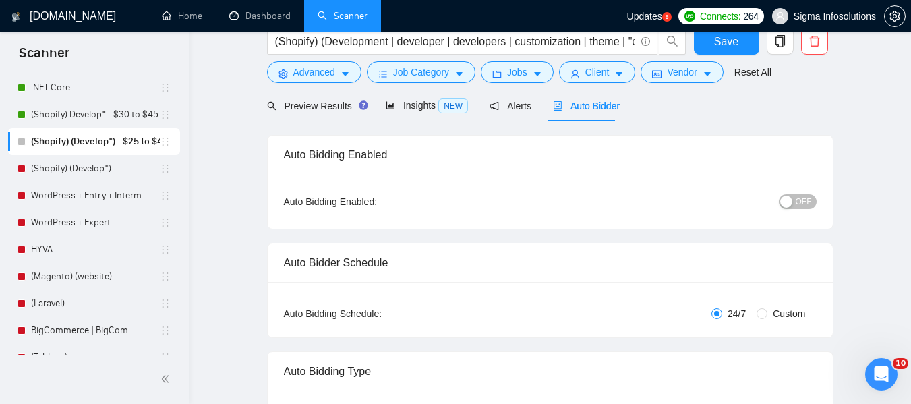
scroll to position [0, 0]
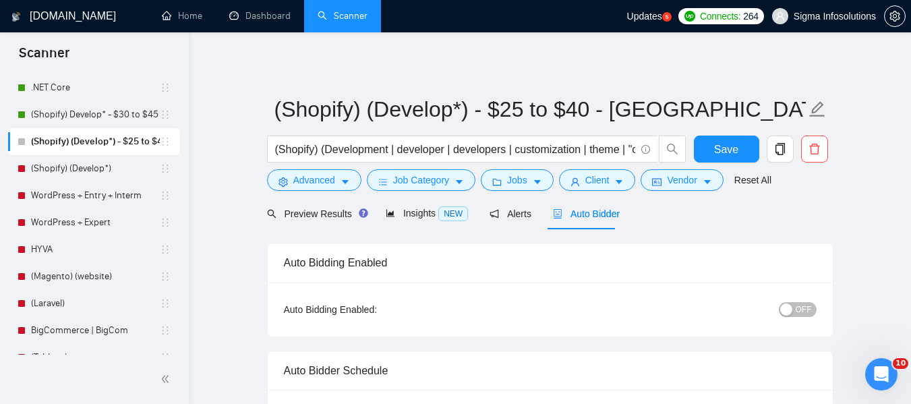
click at [792, 307] on div "button" at bounding box center [786, 309] width 12 height 12
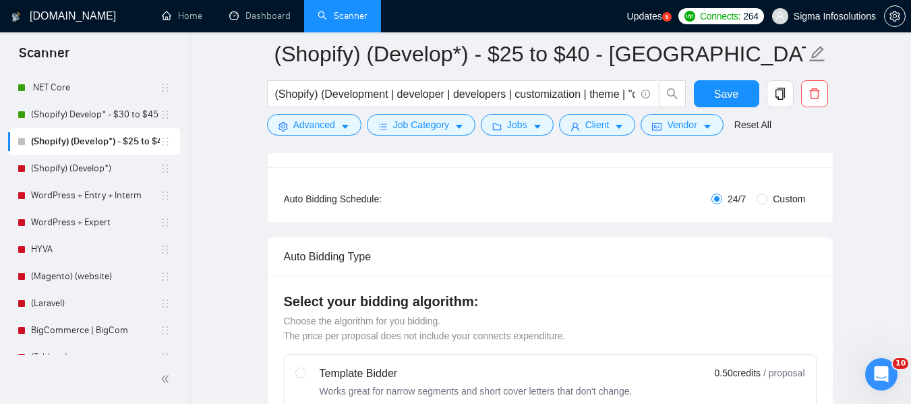
scroll to position [255, 0]
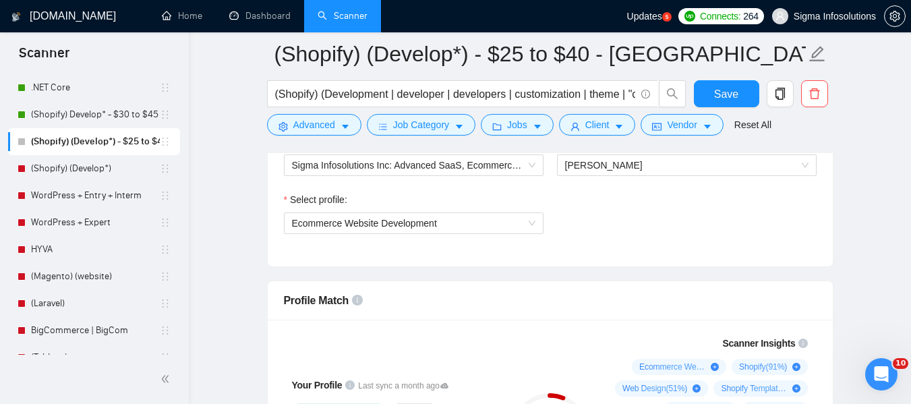
scroll to position [816, 0]
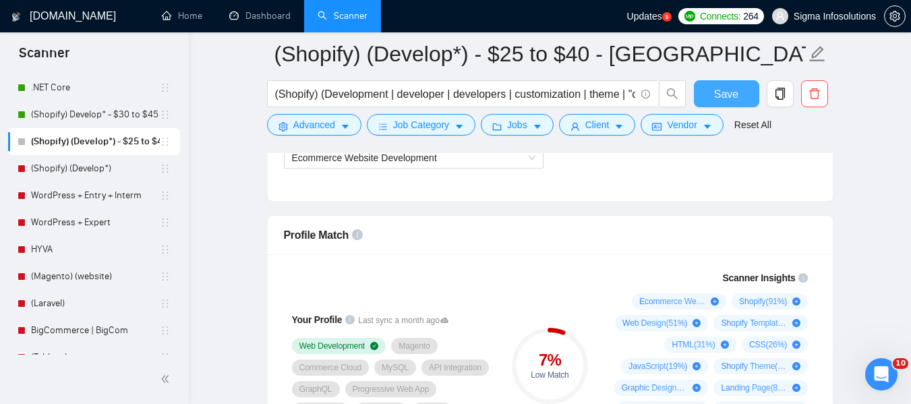
click at [737, 97] on span "Save" at bounding box center [726, 94] width 24 height 17
